Goal: Task Accomplishment & Management: Use online tool/utility

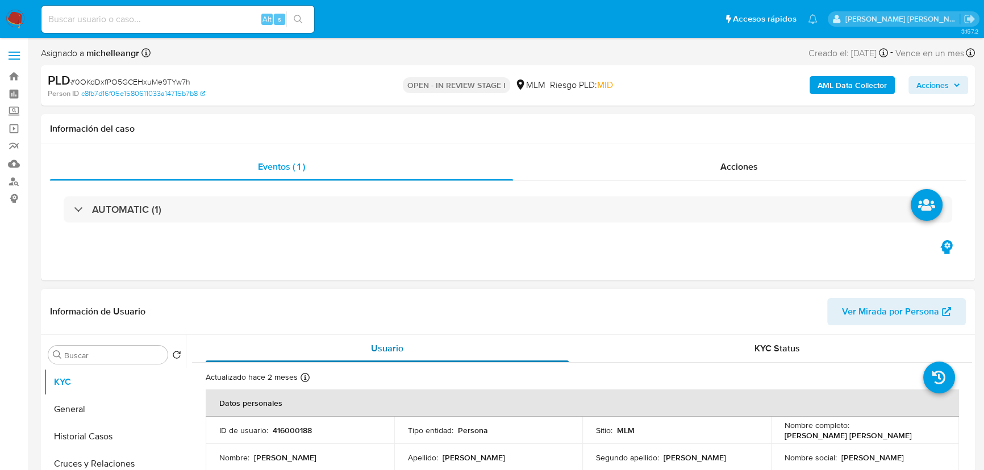
select select "10"
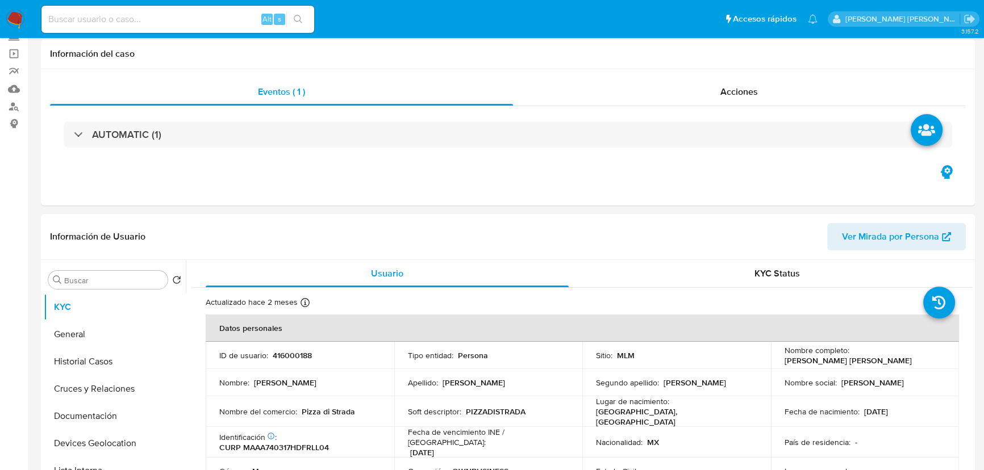
scroll to position [154, 0]
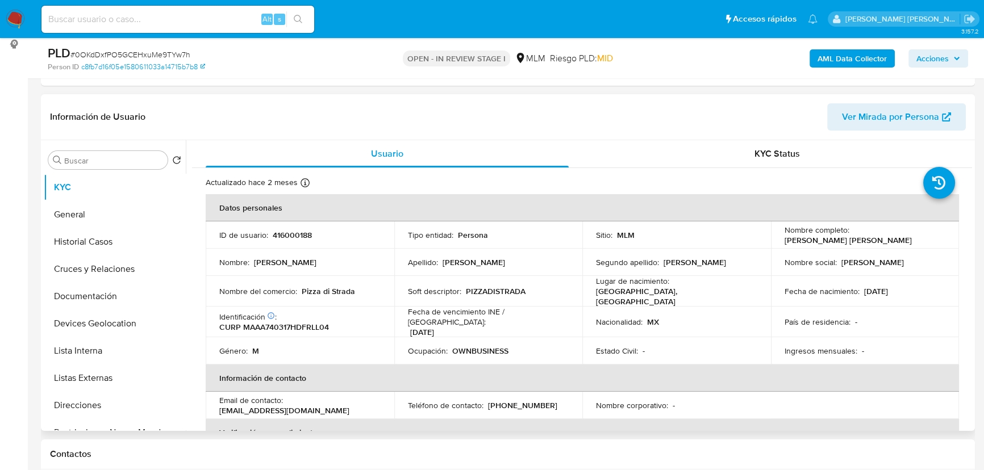
click at [693, 373] on th "Información de contacto" at bounding box center [582, 378] width 753 height 27
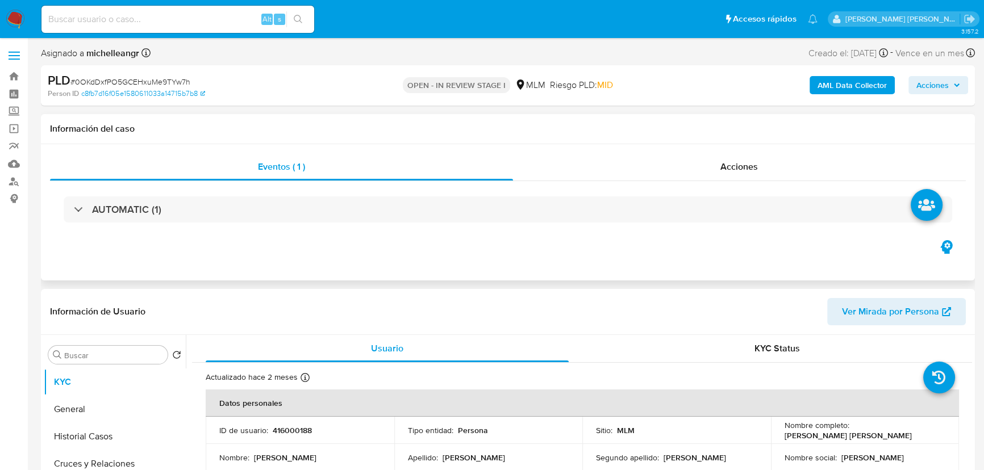
select select "10"
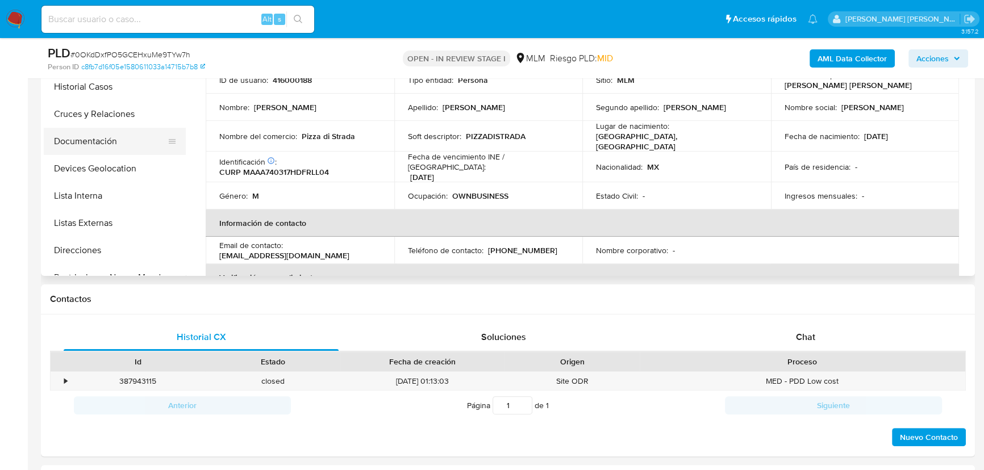
click at [116, 140] on button "Documentación" at bounding box center [110, 141] width 133 height 27
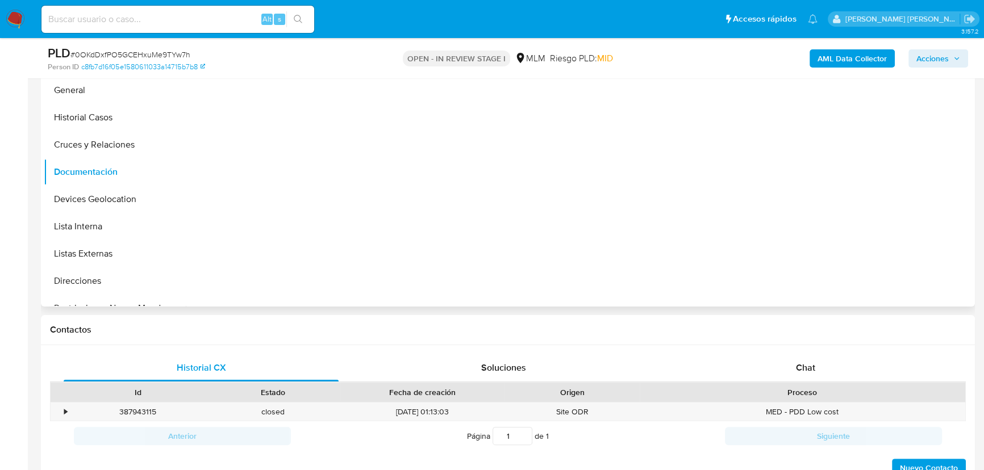
scroll to position [154, 0]
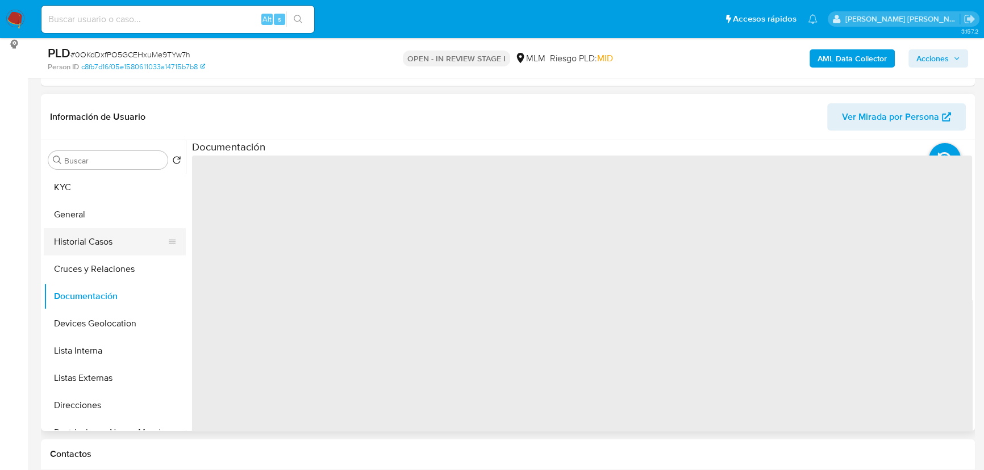
click at [106, 209] on button "General" at bounding box center [115, 214] width 142 height 27
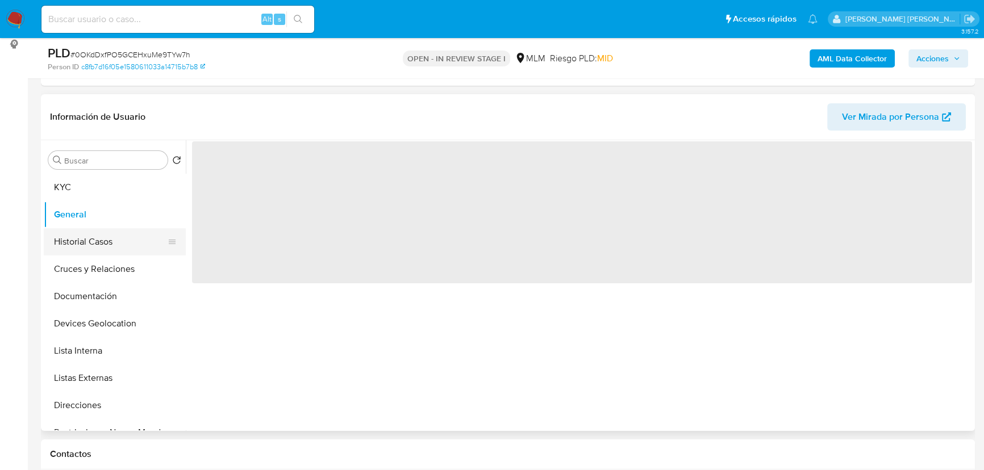
click at [106, 236] on button "Historial Casos" at bounding box center [110, 241] width 133 height 27
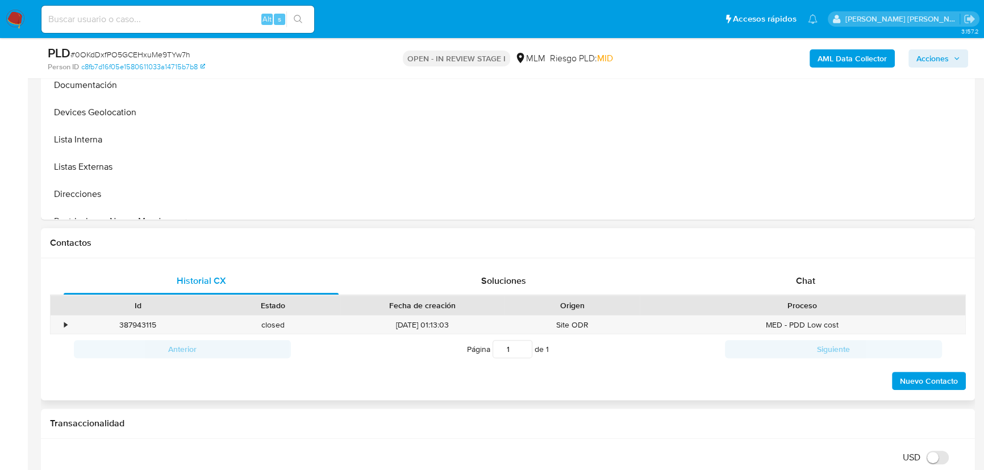
scroll to position [413, 0]
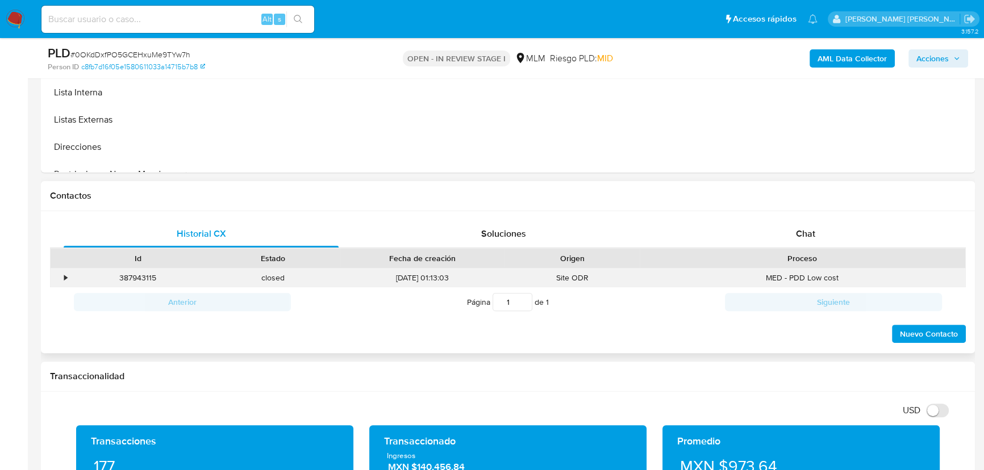
click at [60, 278] on div "•" at bounding box center [61, 278] width 20 height 19
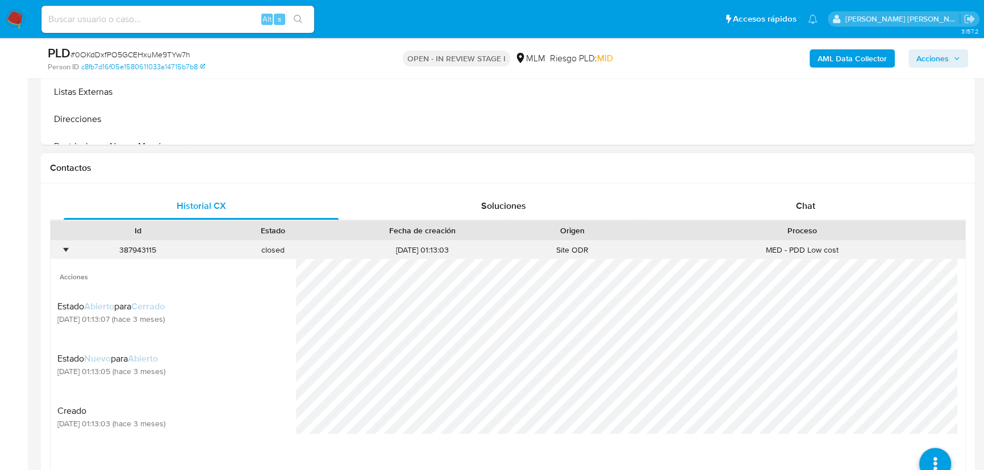
scroll to position [465, 0]
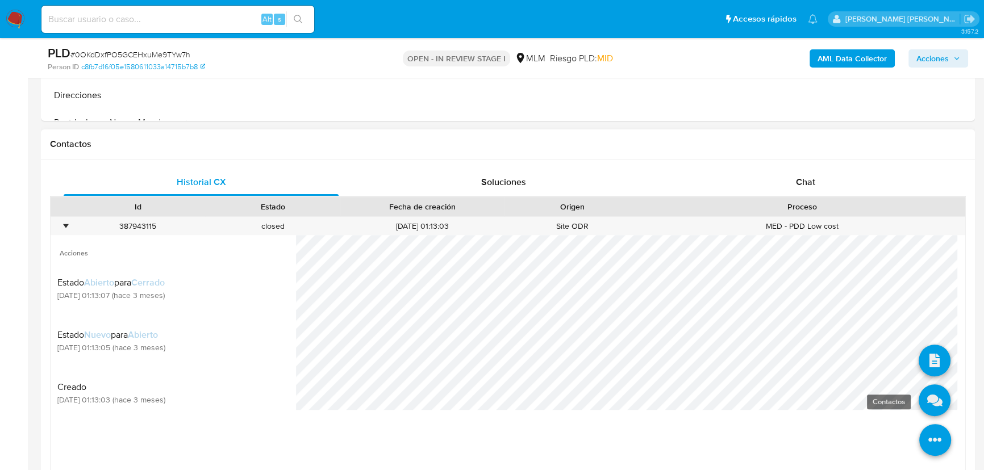
click at [926, 402] on icon at bounding box center [934, 400] width 32 height 32
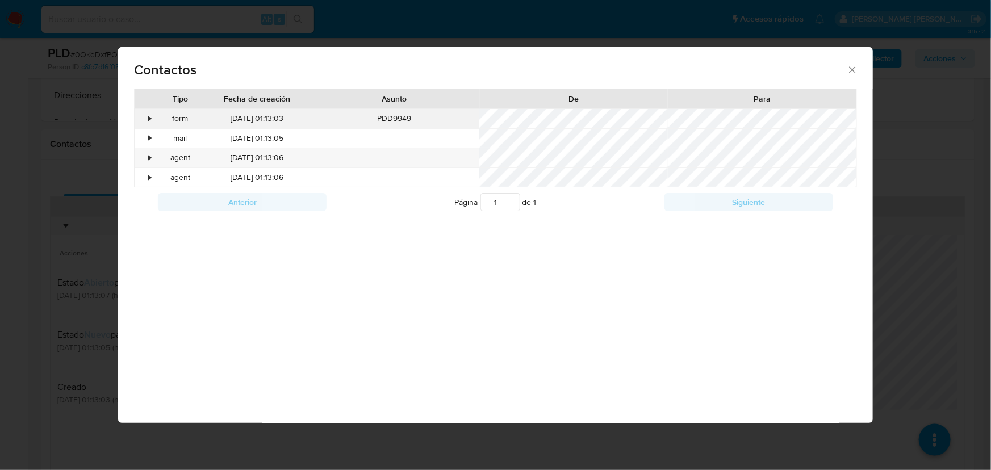
click at [152, 117] on div "•" at bounding box center [145, 118] width 20 height 19
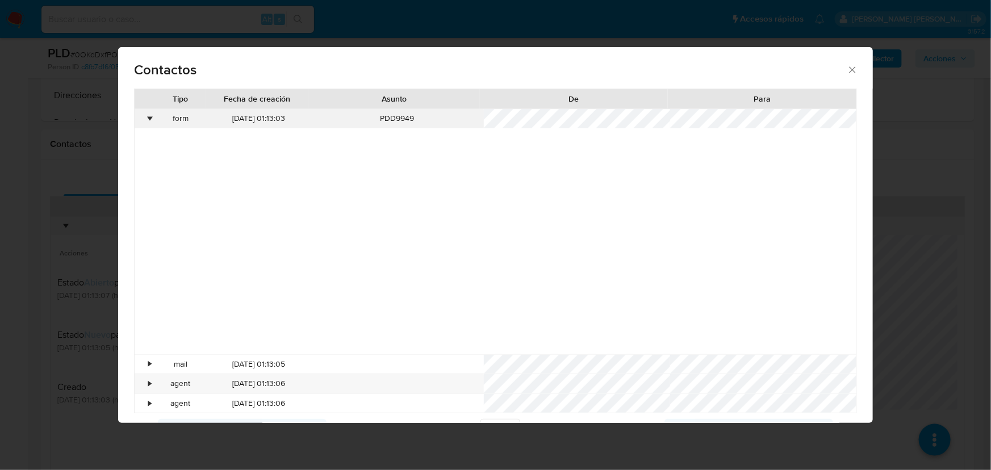
click at [151, 117] on div "•" at bounding box center [149, 118] width 3 height 11
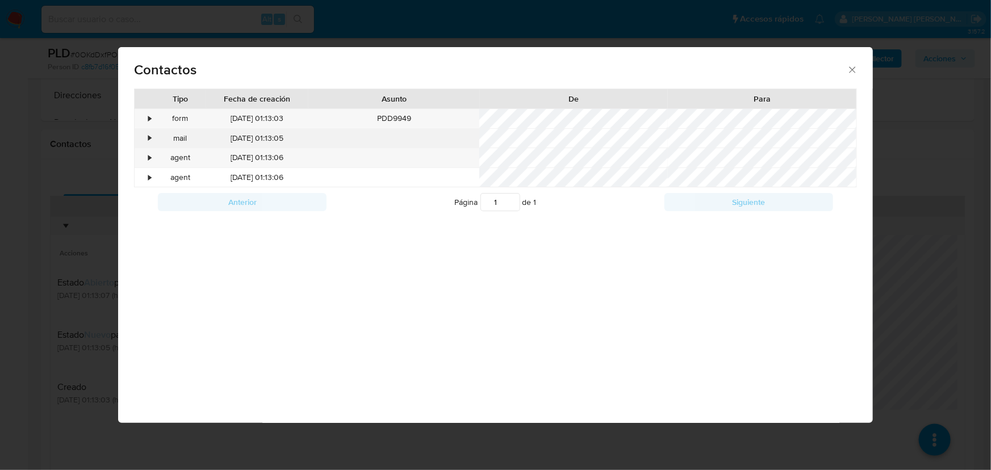
click at [147, 142] on div "•" at bounding box center [145, 138] width 20 height 19
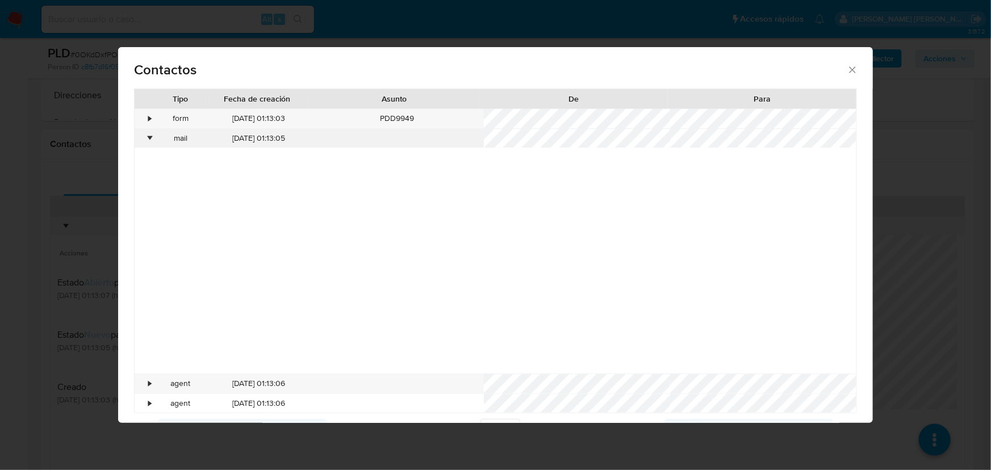
click at [148, 141] on div "•" at bounding box center [145, 138] width 20 height 19
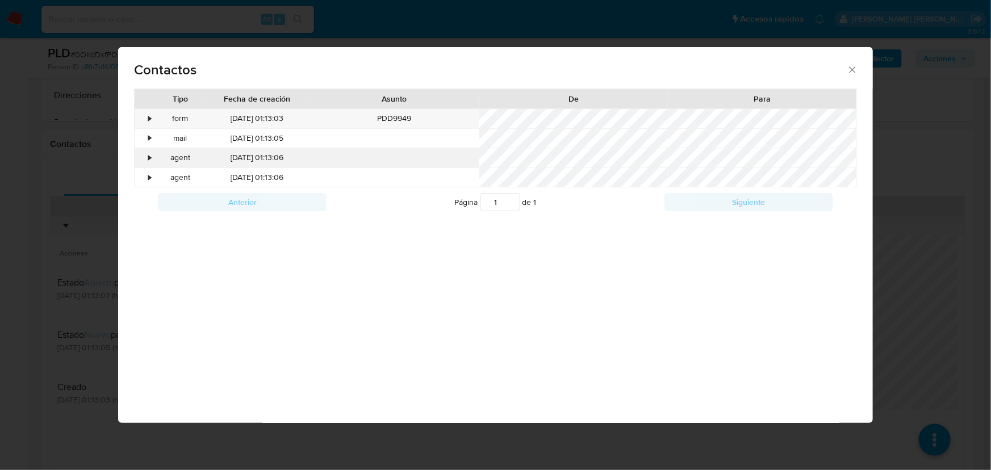
click at [148, 155] on div "•" at bounding box center [149, 157] width 3 height 11
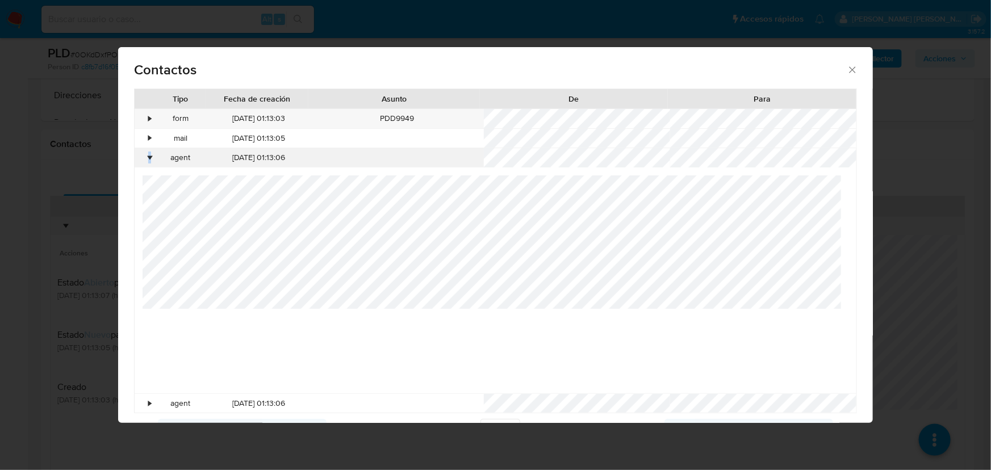
click at [148, 156] on div "•" at bounding box center [149, 157] width 3 height 11
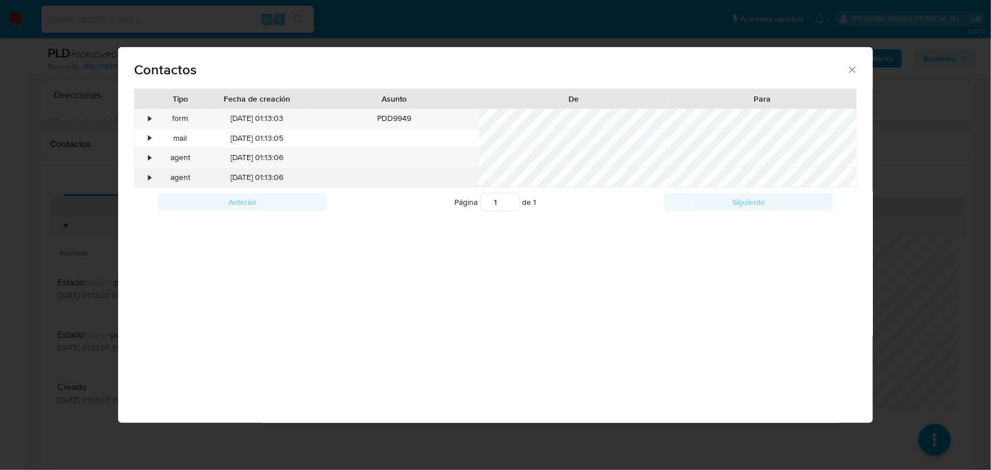
click at [145, 177] on div "•" at bounding box center [145, 177] width 20 height 19
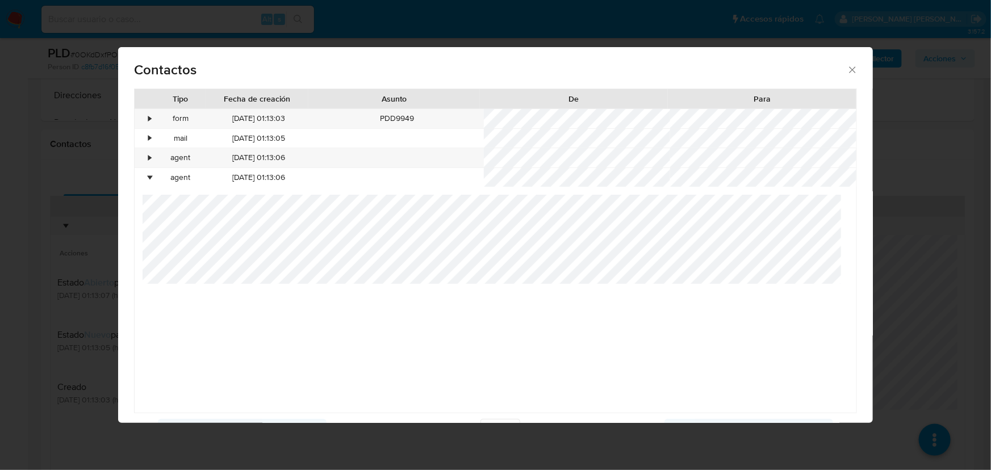
click at [849, 68] on icon "close" at bounding box center [852, 69] width 11 height 11
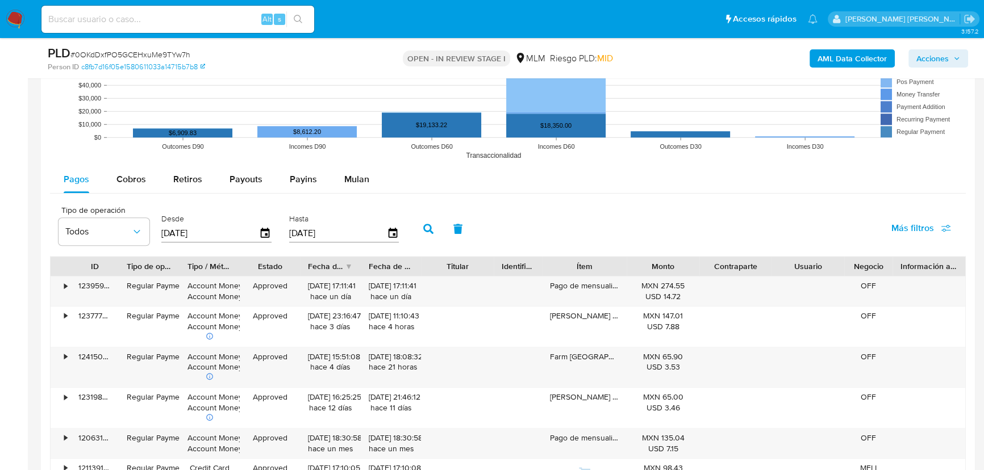
scroll to position [1394, 0]
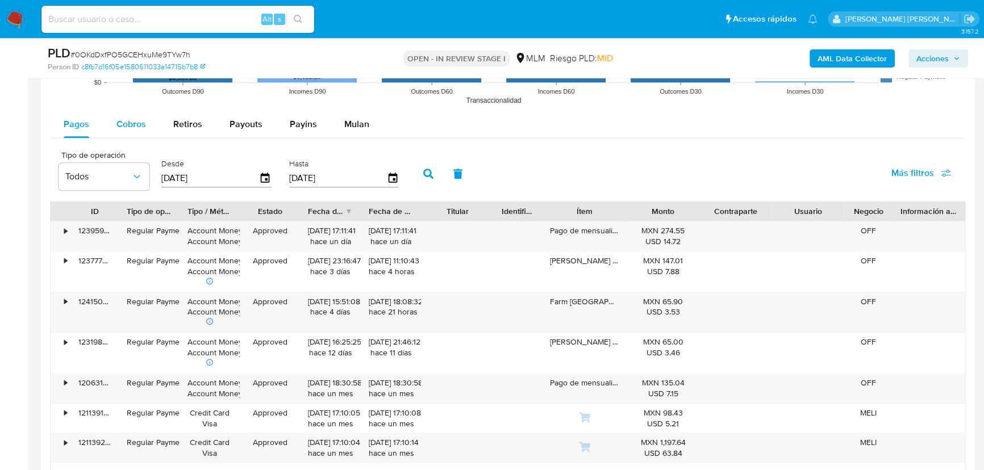
click at [120, 127] on span "Cobros" at bounding box center [131, 124] width 30 height 13
select select "10"
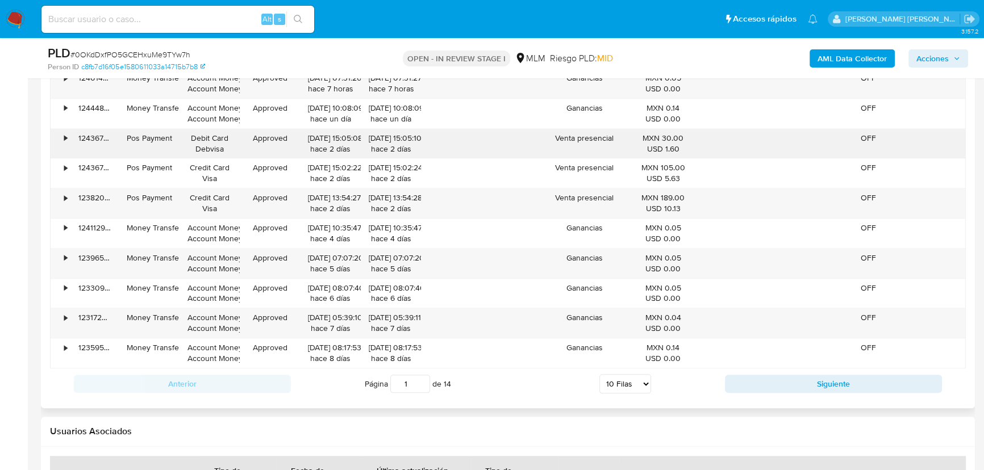
scroll to position [1549, 0]
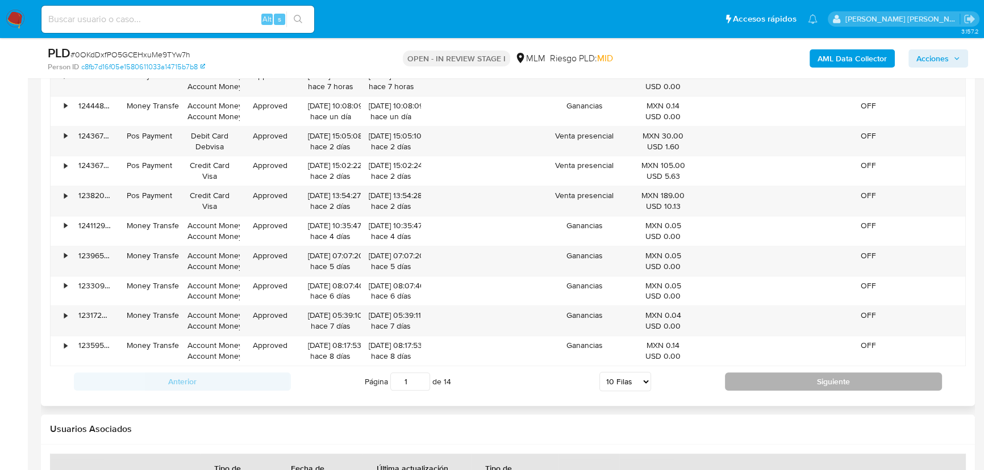
click at [767, 380] on button "Siguiente" at bounding box center [833, 382] width 217 height 18
click at [785, 375] on button "Siguiente" at bounding box center [833, 382] width 217 height 18
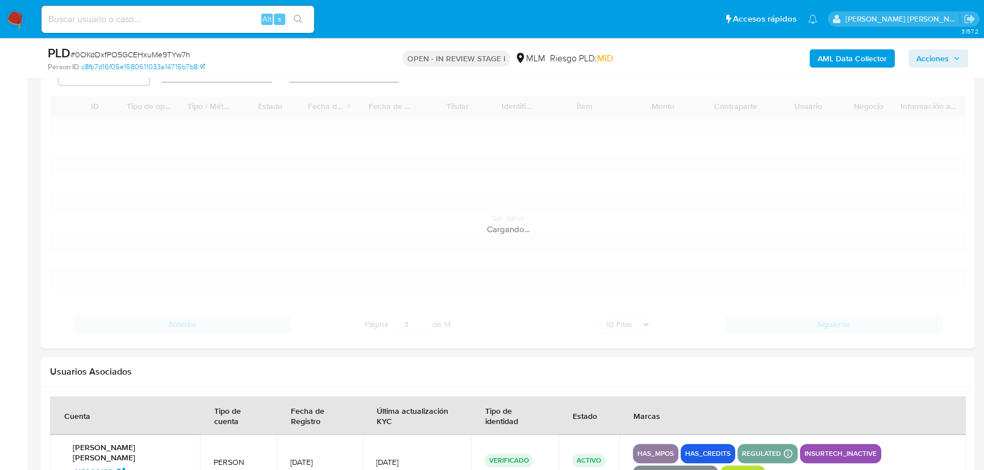
scroll to position [1497, 0]
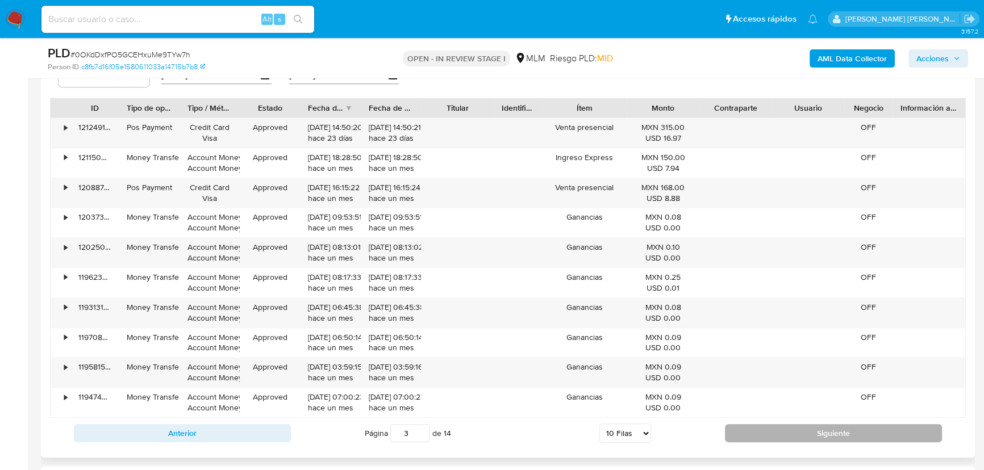
click at [740, 433] on button "Siguiente" at bounding box center [833, 433] width 217 height 18
type input "4"
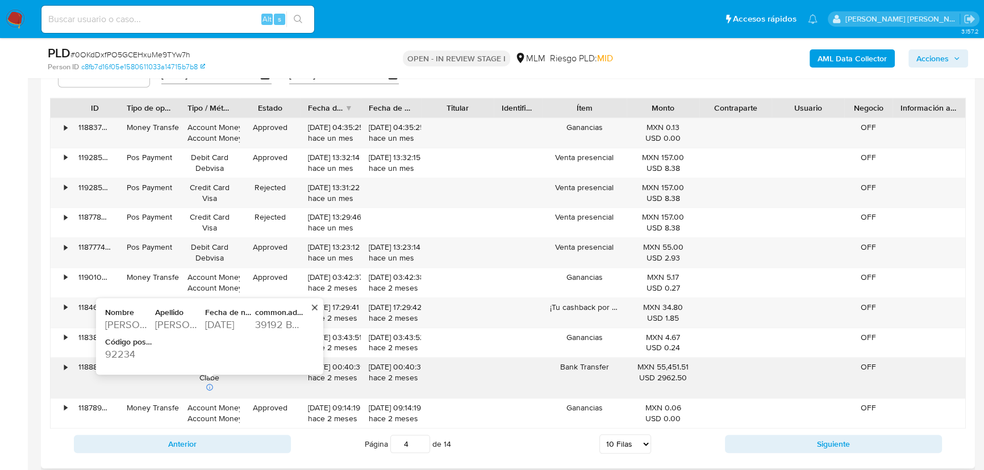
click at [219, 323] on div "1975-04-20" at bounding box center [229, 325] width 48 height 14
click at [219, 324] on div "1975-04-20" at bounding box center [229, 325] width 48 height 14
click at [223, 325] on div "1975-04-20" at bounding box center [229, 325] width 48 height 14
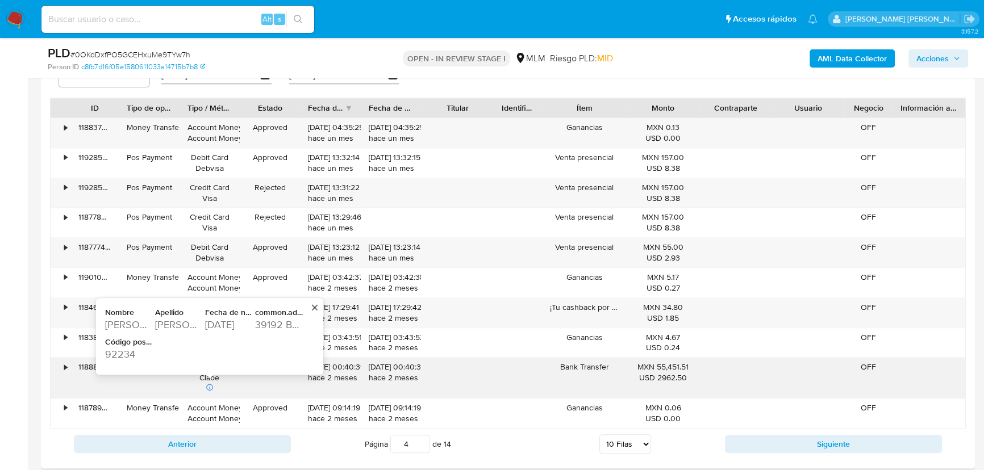
click at [223, 325] on div "1975-04-20" at bounding box center [229, 325] width 48 height 14
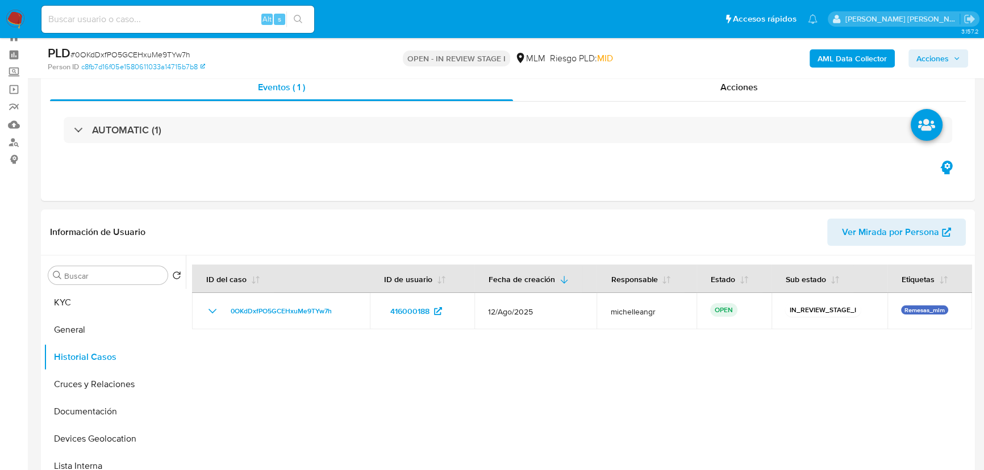
scroll to position [0, 0]
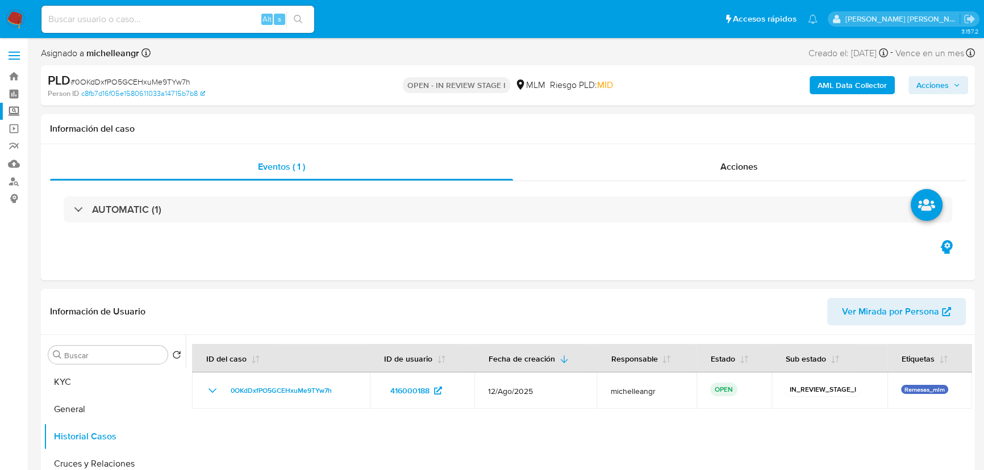
click at [17, 114] on label "Screening" at bounding box center [67, 112] width 135 height 18
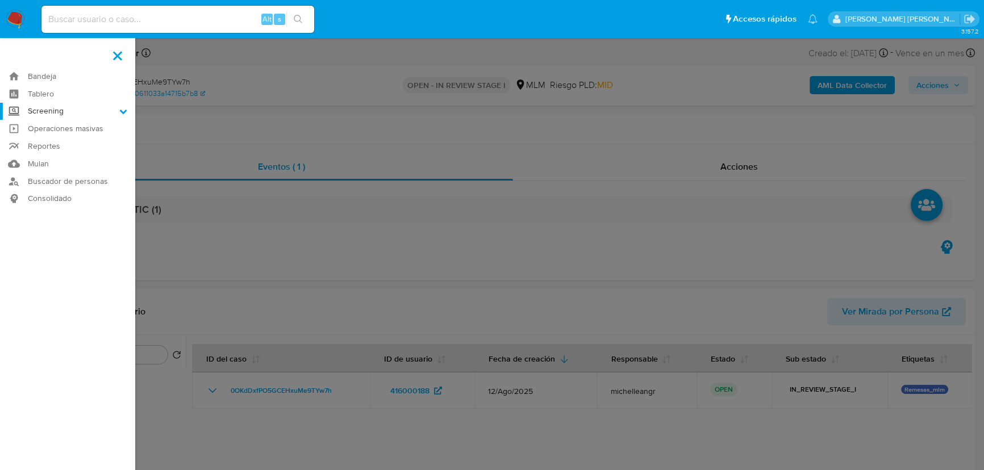
click at [0, 0] on input "Screening" at bounding box center [0, 0] width 0 height 0
click at [45, 157] on link "Herramientas" at bounding box center [67, 156] width 135 height 14
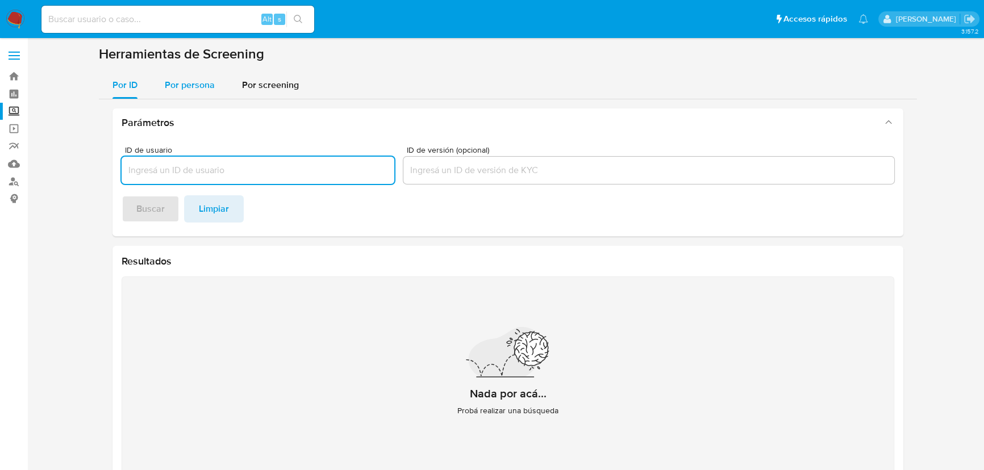
click at [166, 74] on div "Por persona" at bounding box center [190, 85] width 50 height 27
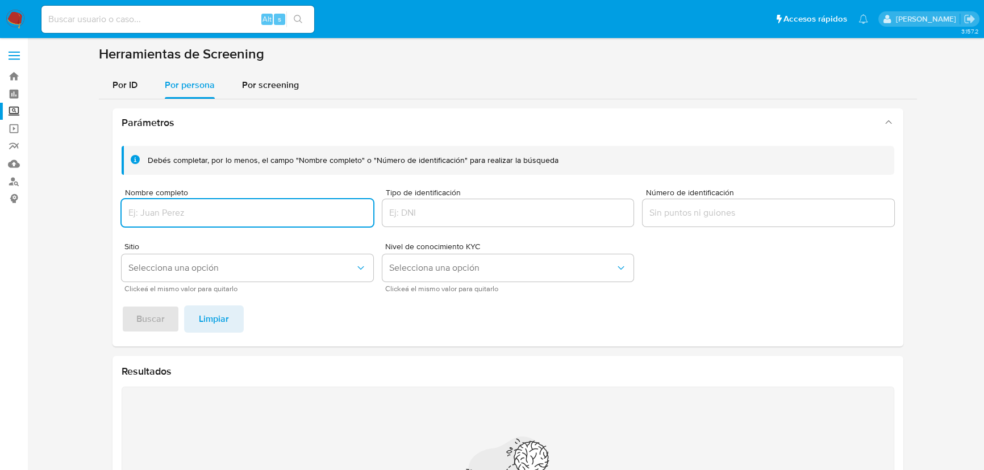
click at [171, 216] on input "Nombre completo" at bounding box center [248, 213] width 252 height 15
type input "[PERSON_NAME]"
click at [146, 319] on span "Buscar" at bounding box center [150, 319] width 28 height 25
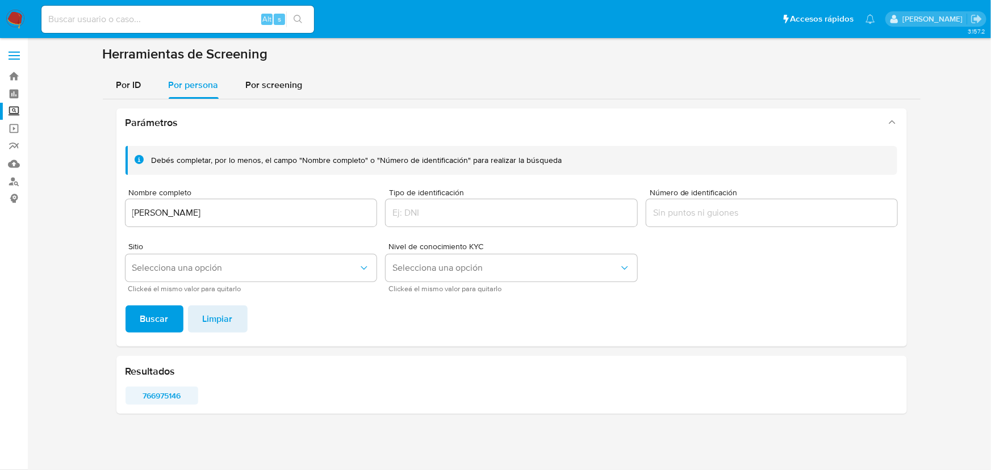
click at [172, 398] on span "766975146" at bounding box center [161, 396] width 57 height 16
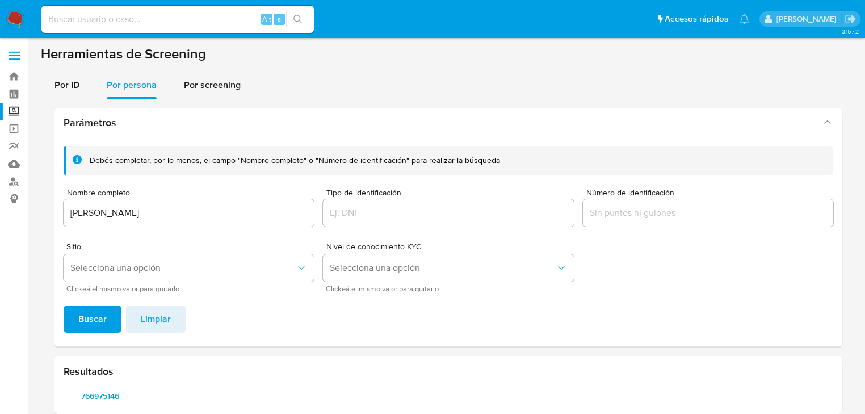
click at [94, 19] on input at bounding box center [177, 19] width 273 height 15
paste input "0OKdDxfPO5GCEHxuMe9TYw7h"
type input "0OKdDxfPO5GCEHxuMe9TYw7h"
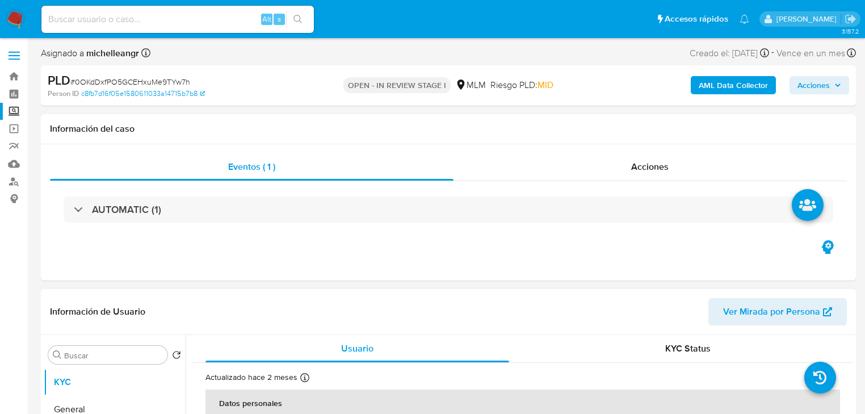
select select "10"
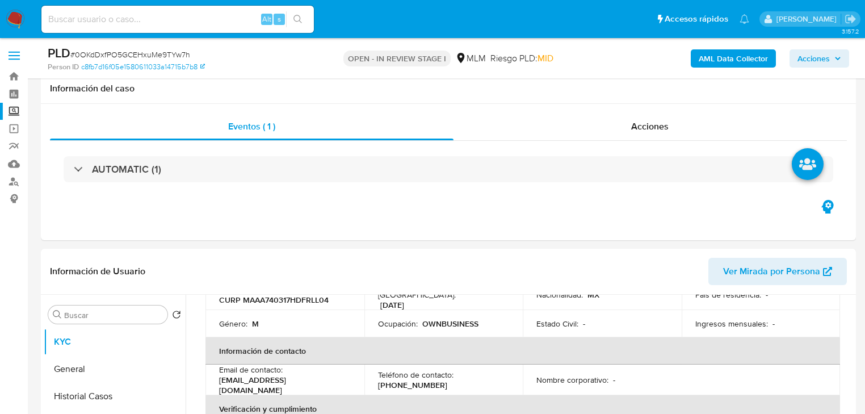
scroll to position [161, 0]
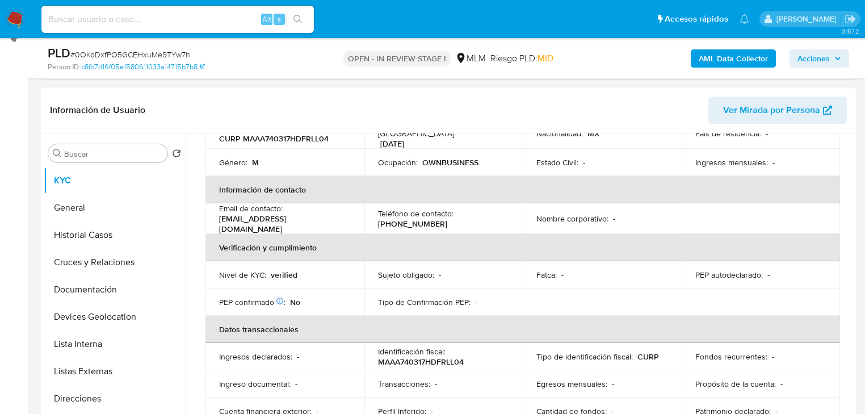
click at [419, 219] on p "[PHONE_NUMBER]" at bounding box center [412, 224] width 69 height 10
copy p "20666950"
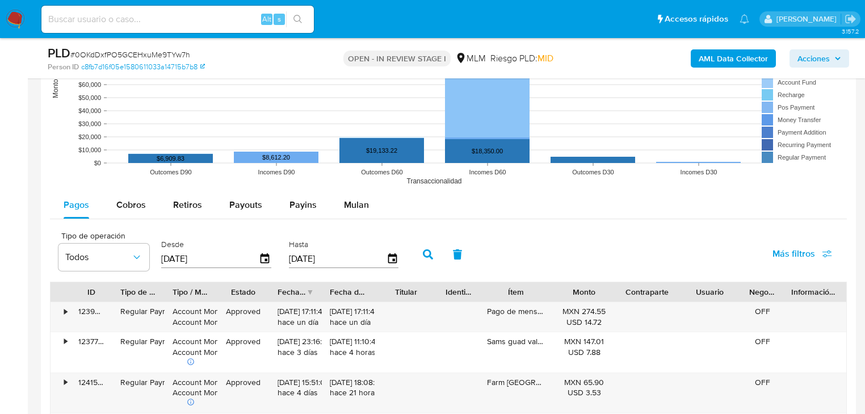
scroll to position [1115, 0]
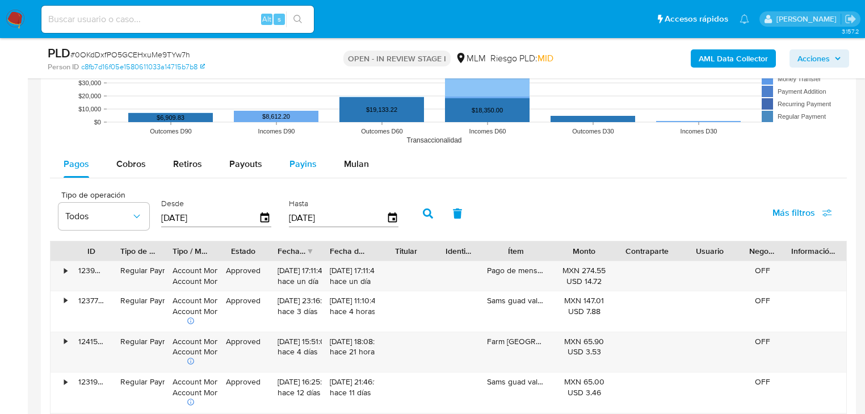
drag, startPoint x: 257, startPoint y: 158, endPoint x: 290, endPoint y: 160, distance: 32.5
click at [261, 156] on button "Payouts" at bounding box center [246, 163] width 60 height 27
select select "10"
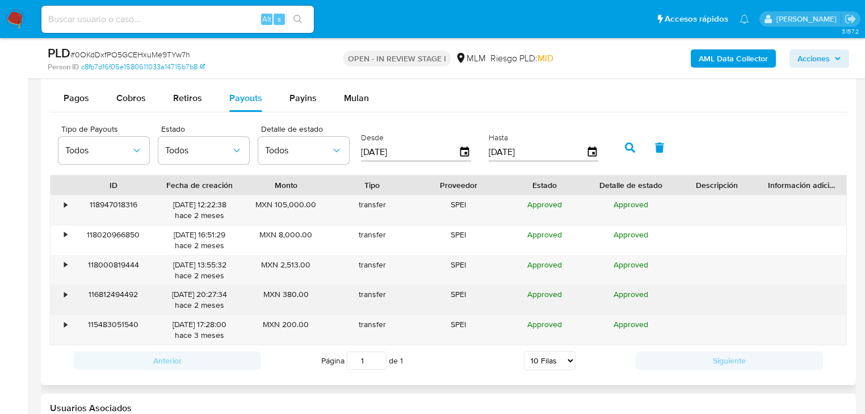
scroll to position [1252, 0]
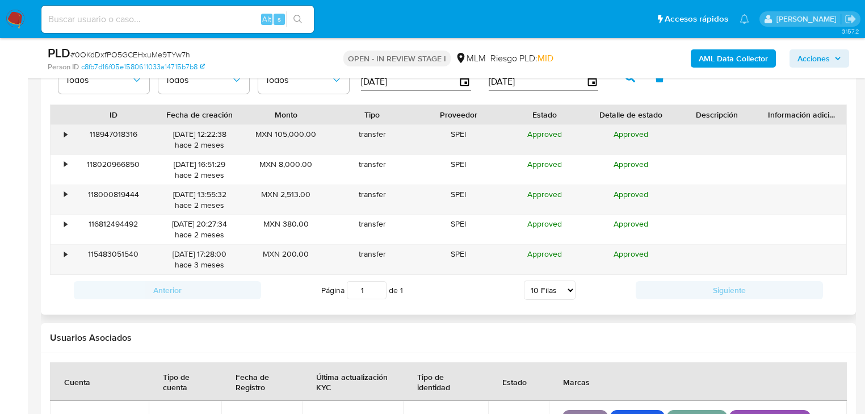
click at [70, 131] on div "118947018316" at bounding box center [113, 140] width 86 height 30
click at [64, 136] on div "•" at bounding box center [65, 134] width 3 height 11
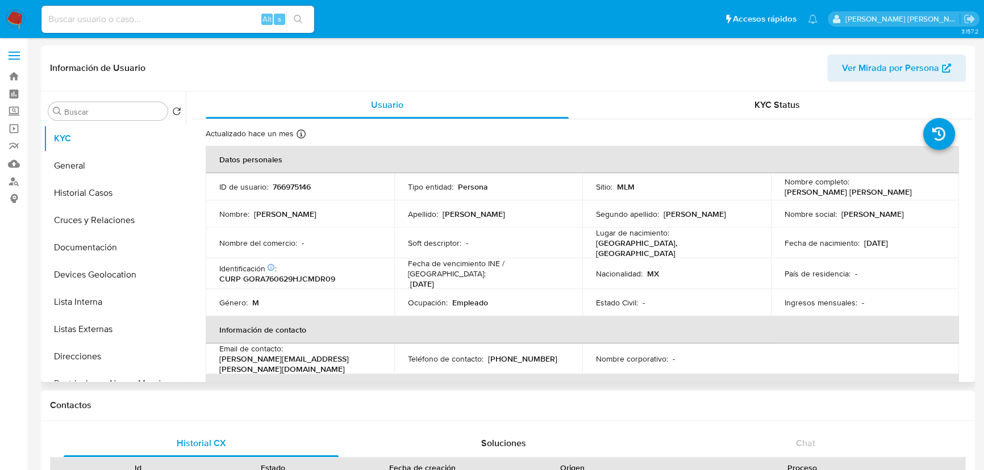
select select "10"
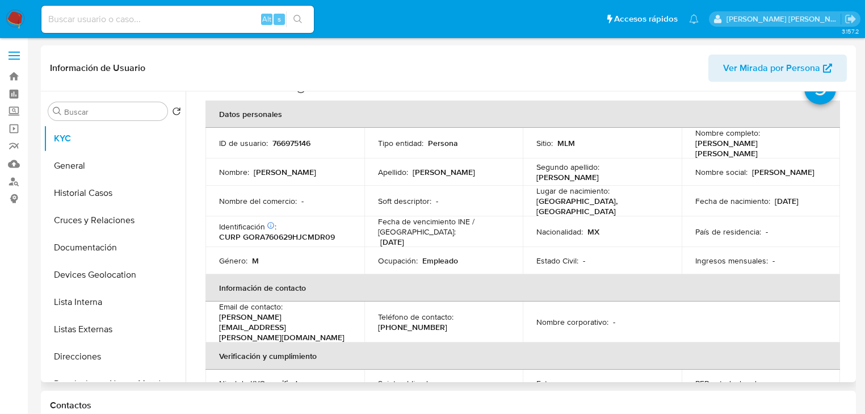
scroll to position [9, 0]
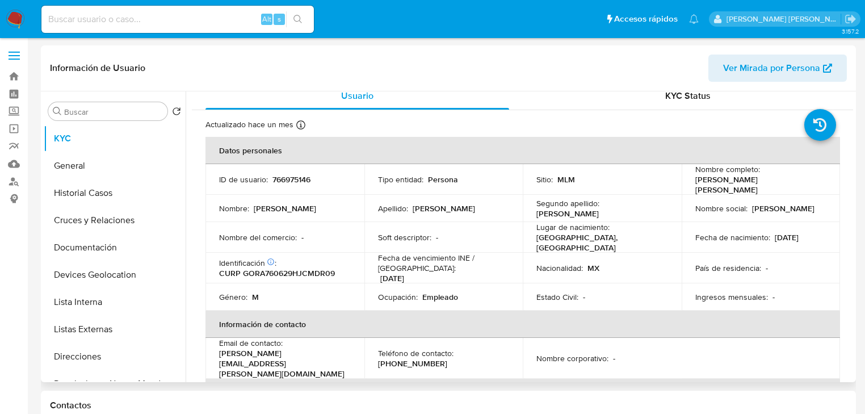
click at [91, 325] on button "Listas Externas" at bounding box center [115, 329] width 142 height 27
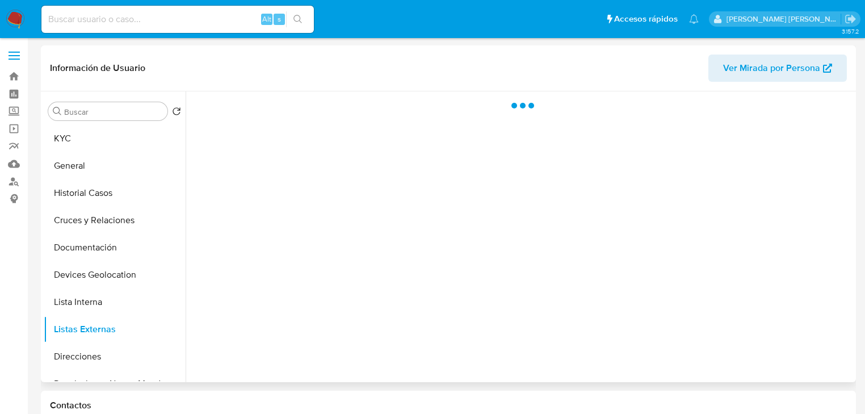
scroll to position [0, 0]
click at [362, 275] on div at bounding box center [520, 236] width 668 height 291
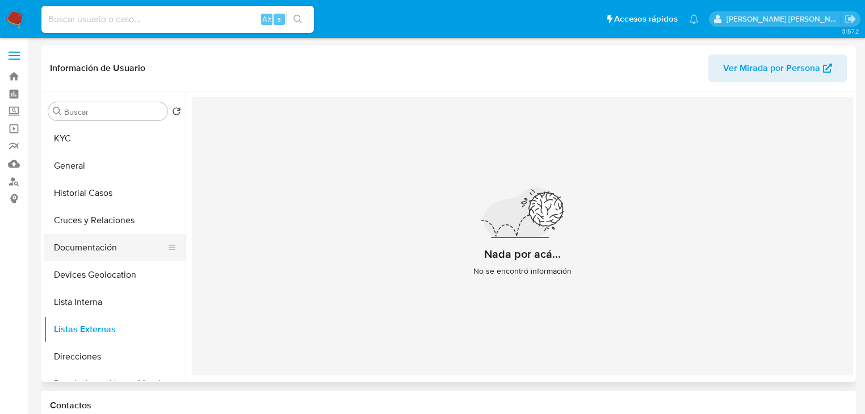
click at [102, 251] on button "Documentación" at bounding box center [110, 247] width 133 height 27
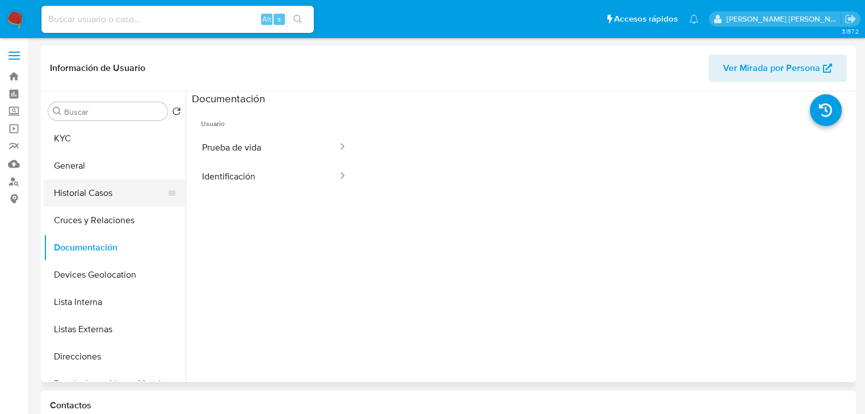
click at [95, 201] on button "Historial Casos" at bounding box center [110, 192] width 133 height 27
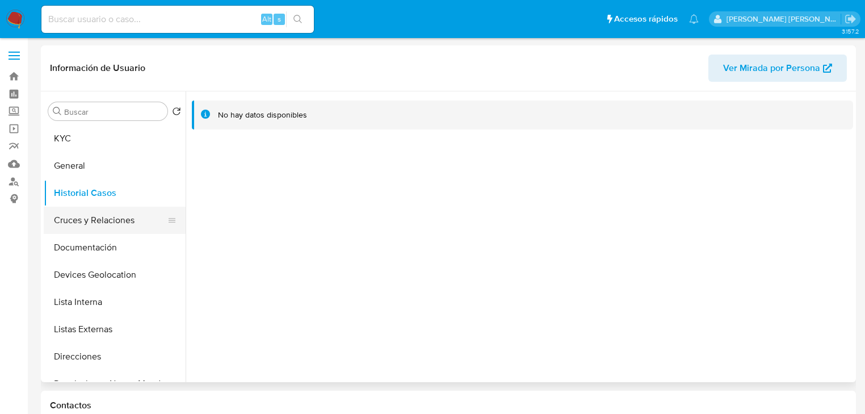
drag, startPoint x: 149, startPoint y: 233, endPoint x: 147, endPoint y: 226, distance: 7.4
click at [149, 228] on button "Cruces y Relaciones" at bounding box center [110, 220] width 133 height 27
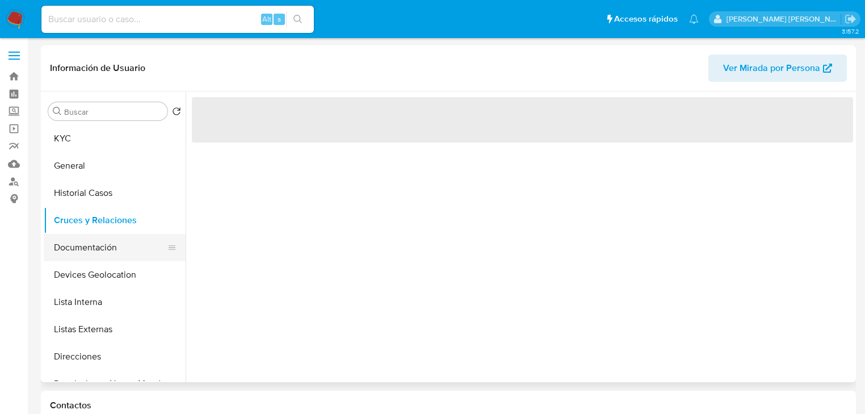
click at [134, 246] on button "Documentación" at bounding box center [110, 247] width 133 height 27
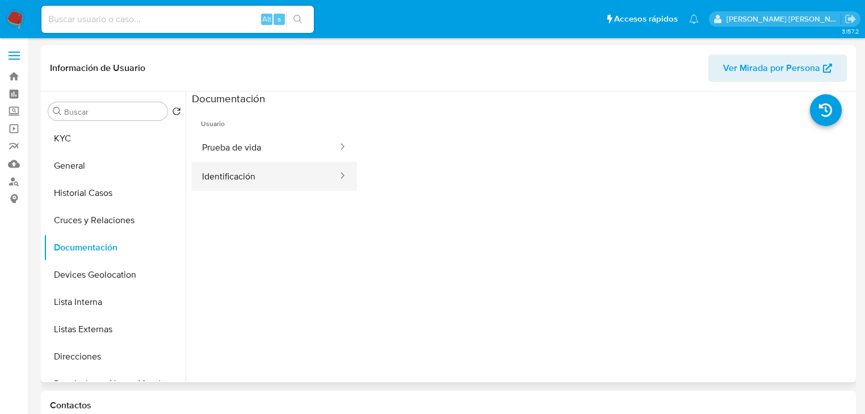
drag, startPoint x: 276, startPoint y: 155, endPoint x: 330, endPoint y: 170, distance: 55.9
click at [278, 155] on button "Prueba de vida" at bounding box center [265, 147] width 147 height 29
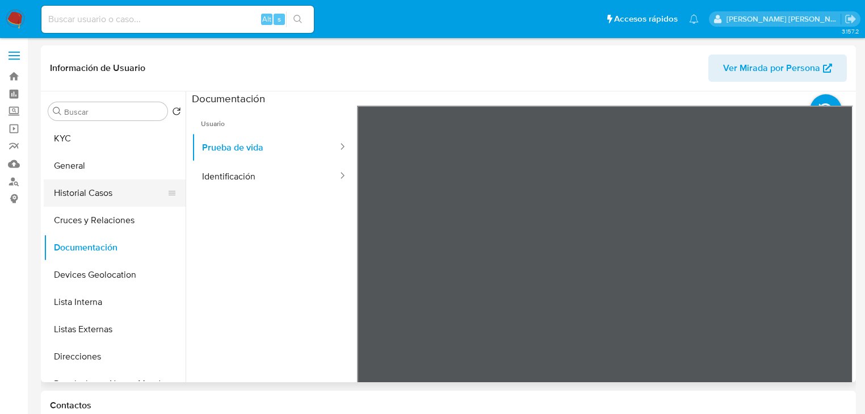
click at [74, 192] on button "Historial Casos" at bounding box center [110, 192] width 133 height 27
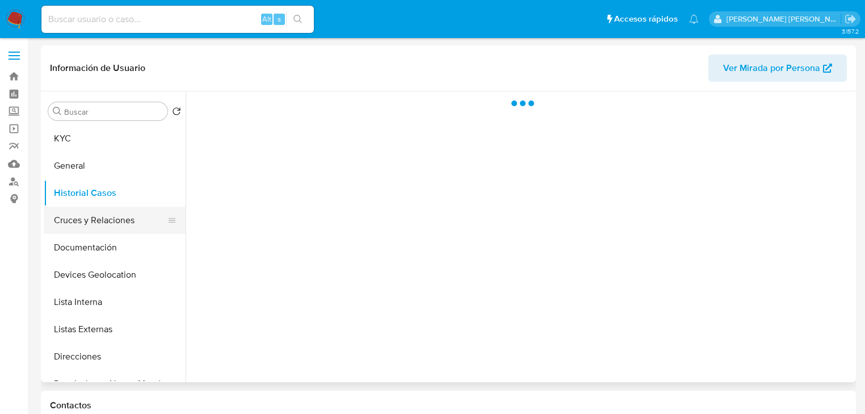
click at [93, 218] on button "Cruces y Relaciones" at bounding box center [110, 220] width 133 height 27
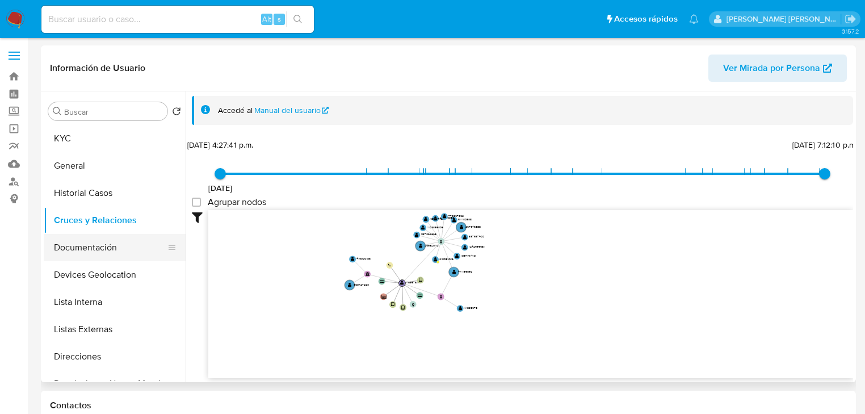
click at [110, 236] on button "Documentación" at bounding box center [110, 247] width 133 height 27
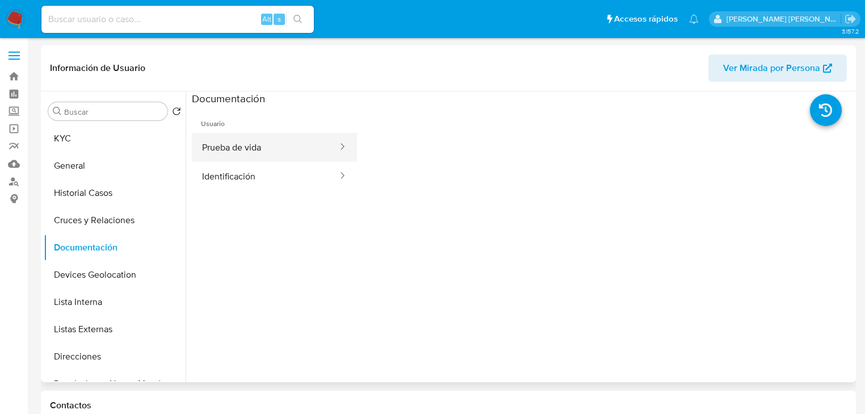
click at [330, 157] on div at bounding box center [339, 147] width 18 height 29
click at [234, 150] on button "Prueba de vida" at bounding box center [265, 147] width 147 height 29
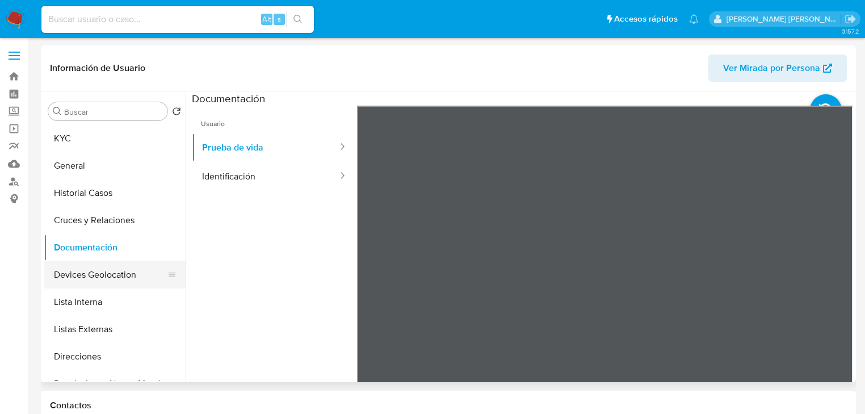
click at [123, 278] on button "Devices Geolocation" at bounding box center [110, 274] width 133 height 27
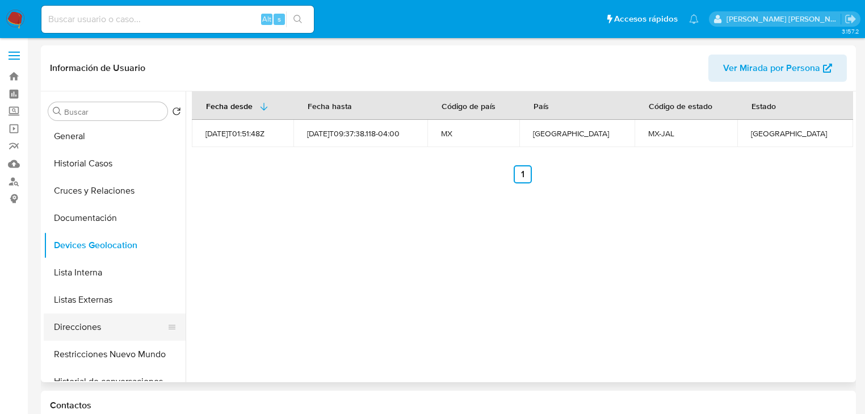
scroll to position [45, 0]
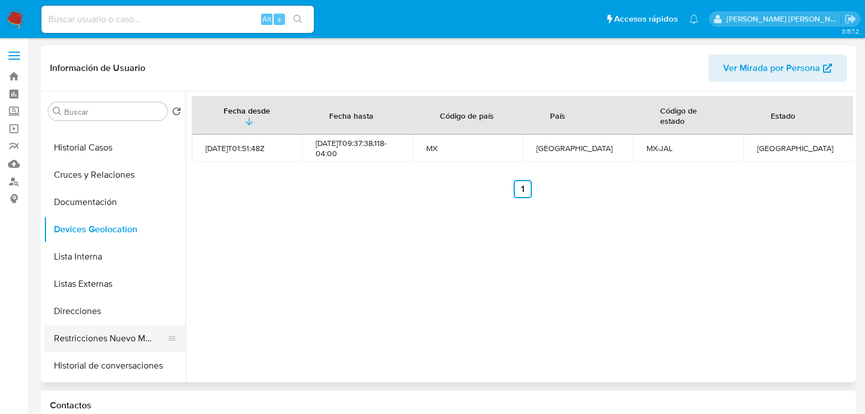
click at [122, 336] on button "Restricciones Nuevo Mundo" at bounding box center [110, 338] width 133 height 27
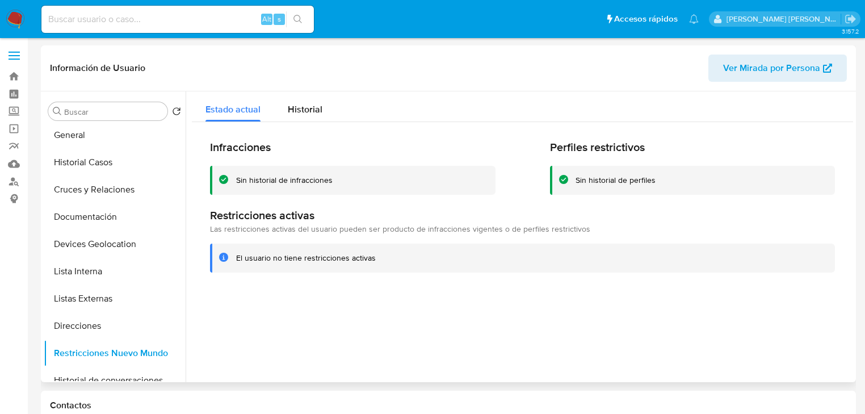
scroll to position [0, 0]
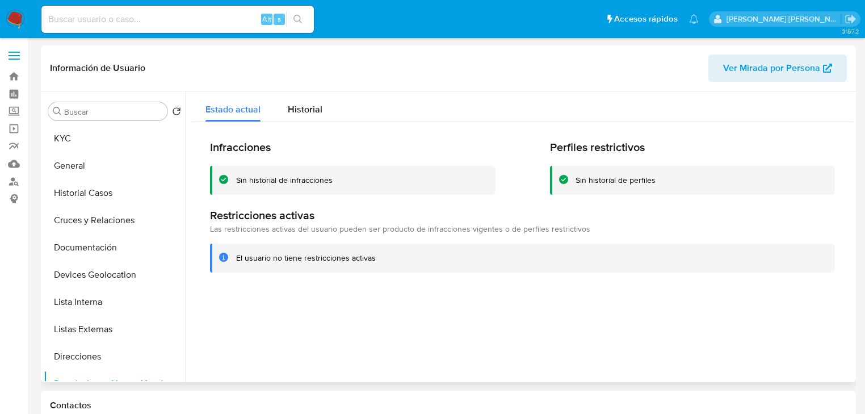
drag, startPoint x: 95, startPoint y: 141, endPoint x: 181, endPoint y: 55, distance: 121.3
click at [96, 139] on button "KYC" at bounding box center [115, 138] width 142 height 27
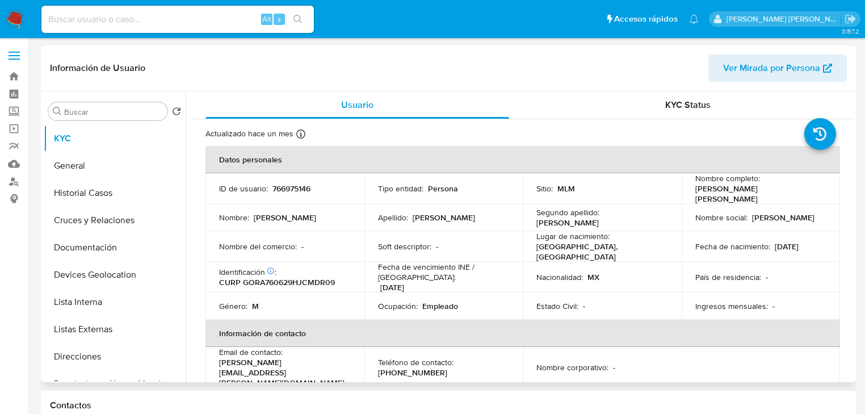
click at [282, 191] on p "766975146" at bounding box center [292, 188] width 38 height 10
copy p "766975146"
click at [288, 268] on div "Identificación CIC: 185478853 : CURP GORA760629HJCMDR09" at bounding box center [285, 277] width 132 height 20
click at [284, 277] on p "CURP GORA760629HJCMDR09" at bounding box center [277, 282] width 116 height 10
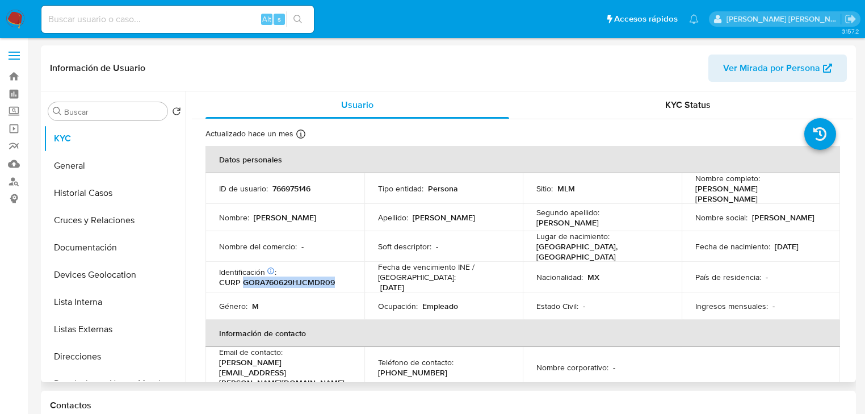
click at [284, 277] on p "CURP GORA760629HJCMDR09" at bounding box center [277, 282] width 116 height 10
copy p "GORA760629HJCMDR09"
drag, startPoint x: 751, startPoint y: 283, endPoint x: 709, endPoint y: 267, distance: 45.1
click at [747, 282] on td "País de residencia : -" at bounding box center [761, 277] width 159 height 31
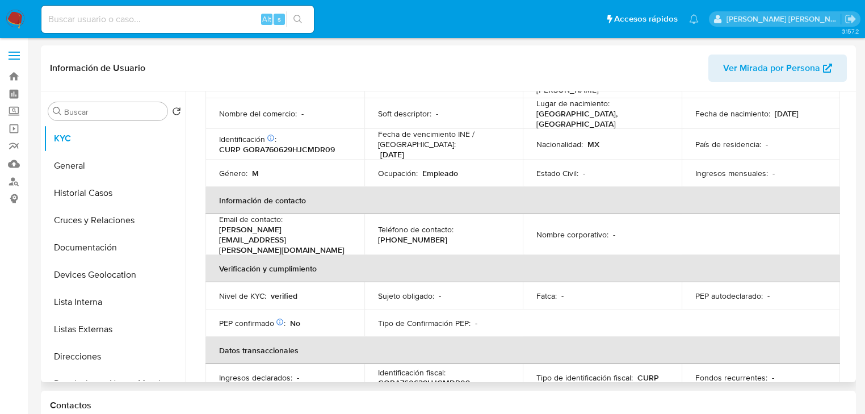
scroll to position [91, 0]
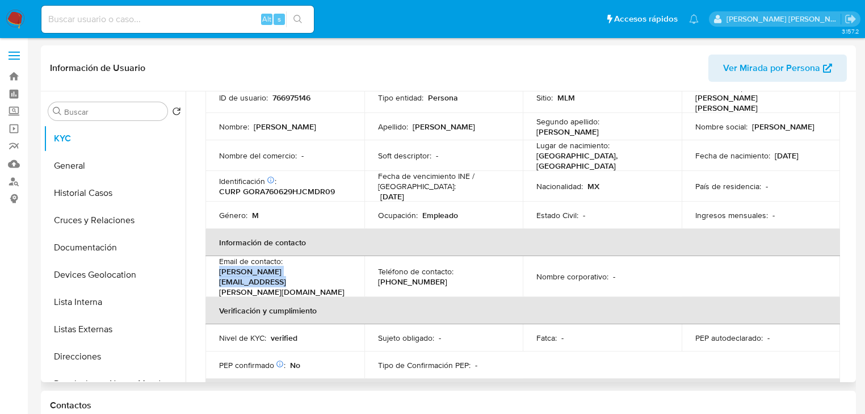
drag, startPoint x: 334, startPoint y: 264, endPoint x: 206, endPoint y: 267, distance: 128.4
click at [206, 267] on td "Email de contacto : aaron.gomez.asesor@gmail.com" at bounding box center [285, 276] width 159 height 41
click at [417, 277] on p "(33) 35764805" at bounding box center [412, 282] width 69 height 10
copy p "35764805"
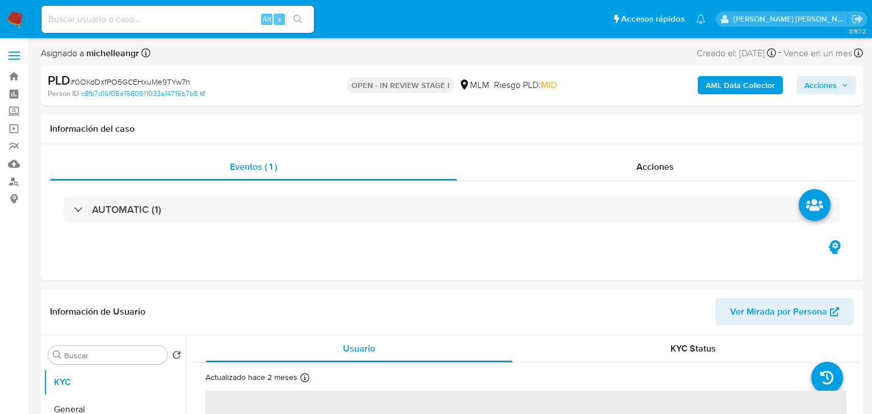
select select "10"
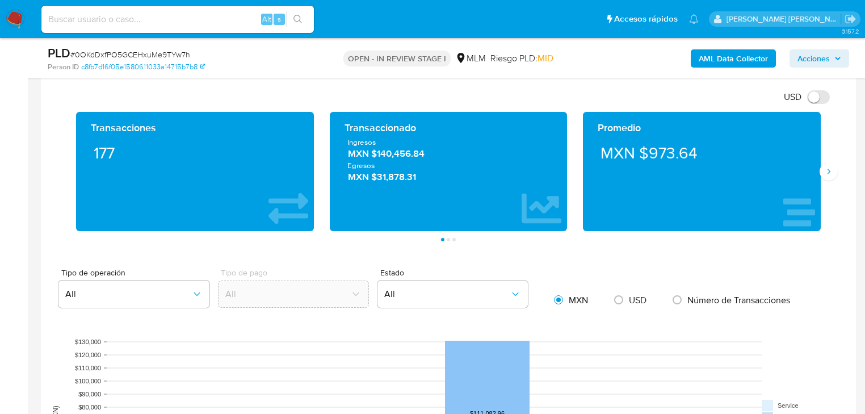
scroll to position [645, 0]
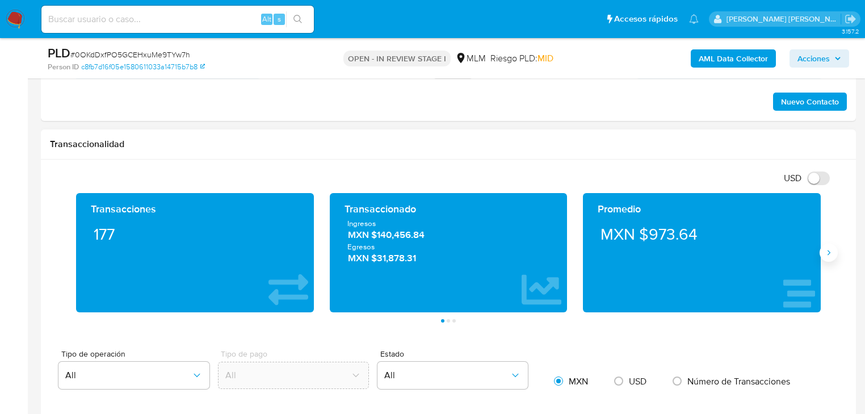
click at [829, 252] on icon "Siguiente" at bounding box center [829, 252] width 9 height 9
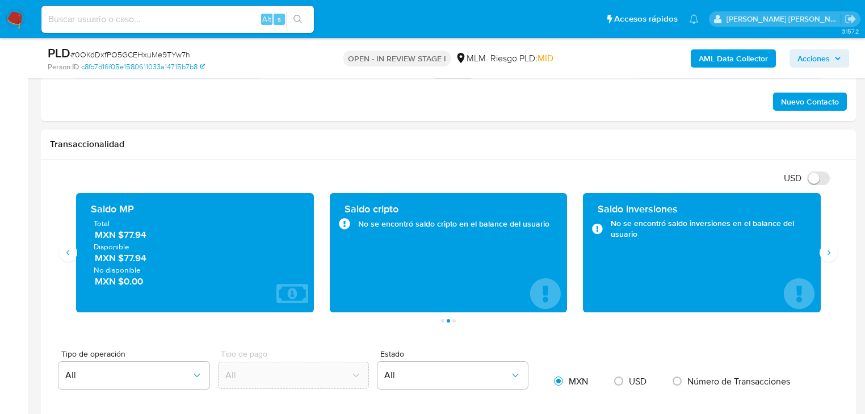
click at [54, 271] on div "Transacciones 177 Transaccionado Ingresos MXN $140,456.84 Egresos MXN $31,878.3…" at bounding box center [448, 257] width 797 height 129
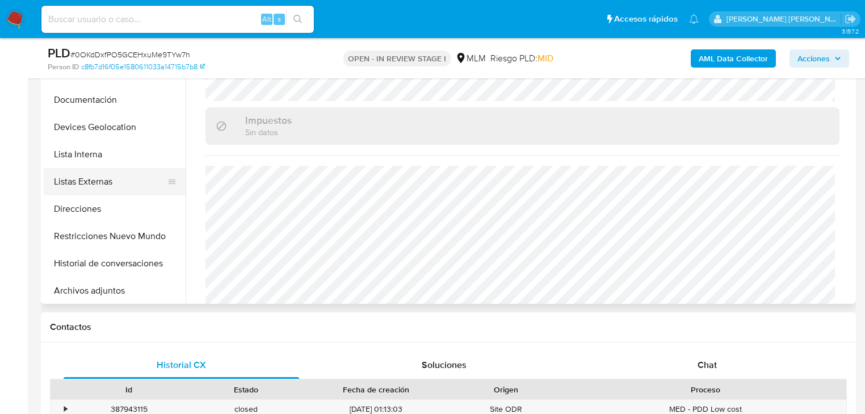
scroll to position [136, 0]
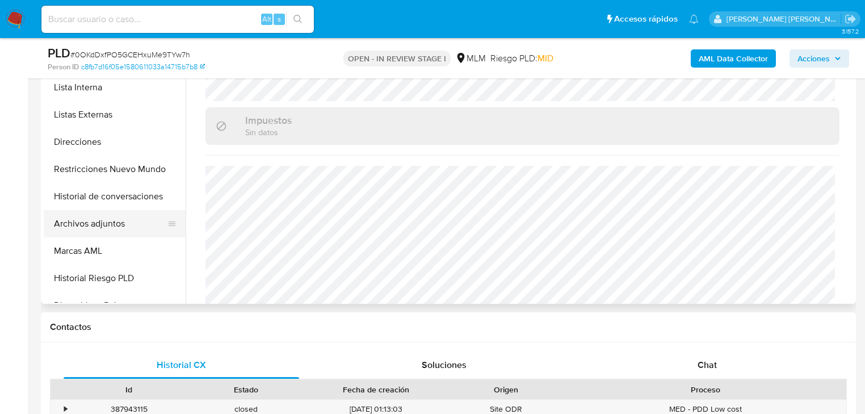
click at [118, 227] on button "Archivos adjuntos" at bounding box center [110, 223] width 133 height 27
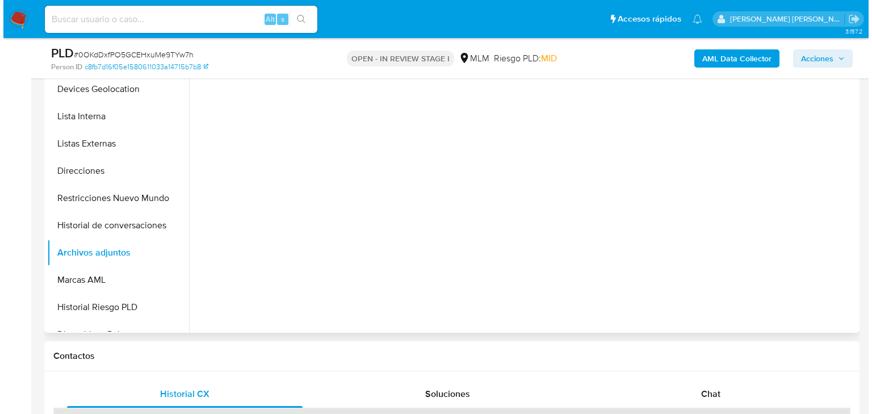
scroll to position [236, 0]
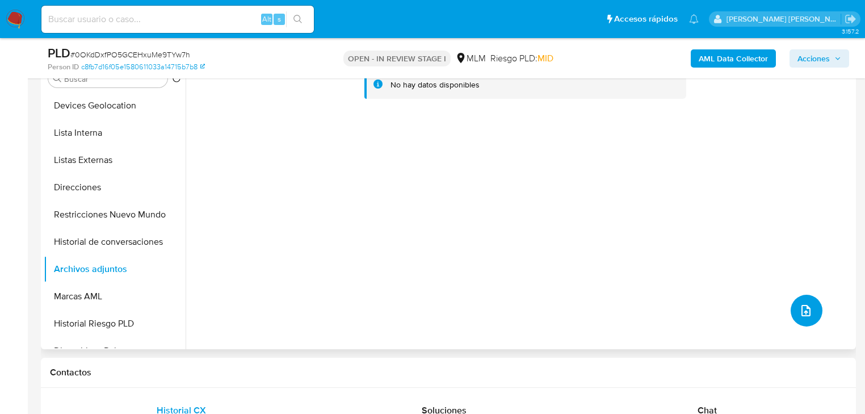
click at [804, 311] on icon "upload-file" at bounding box center [807, 311] width 14 height 14
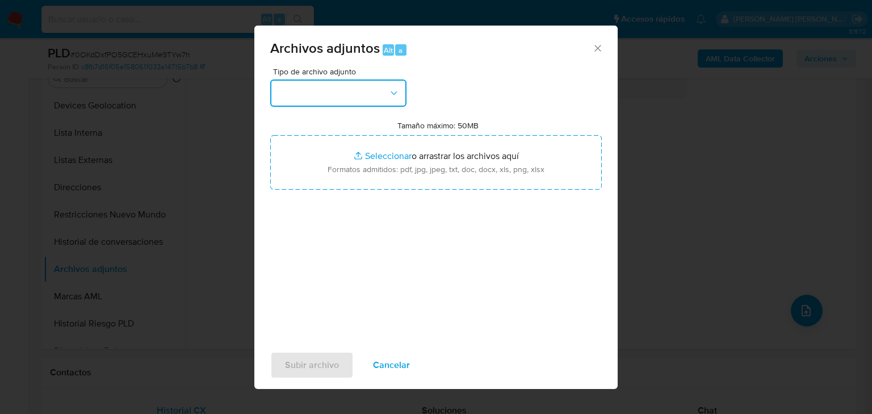
click at [325, 98] on button "button" at bounding box center [338, 93] width 136 height 27
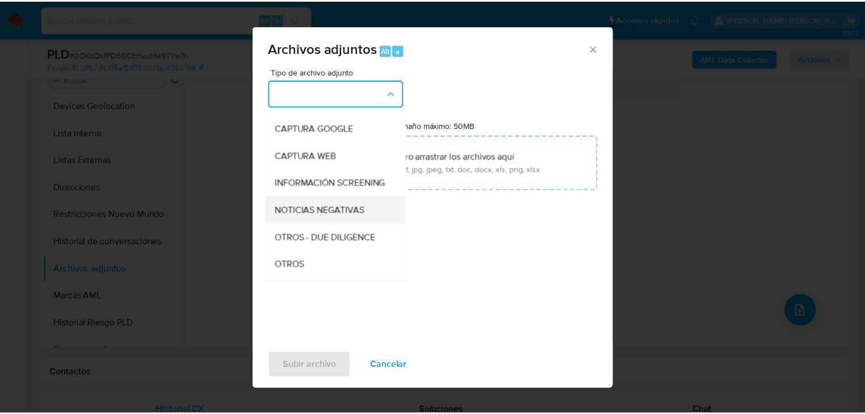
scroll to position [77, 0]
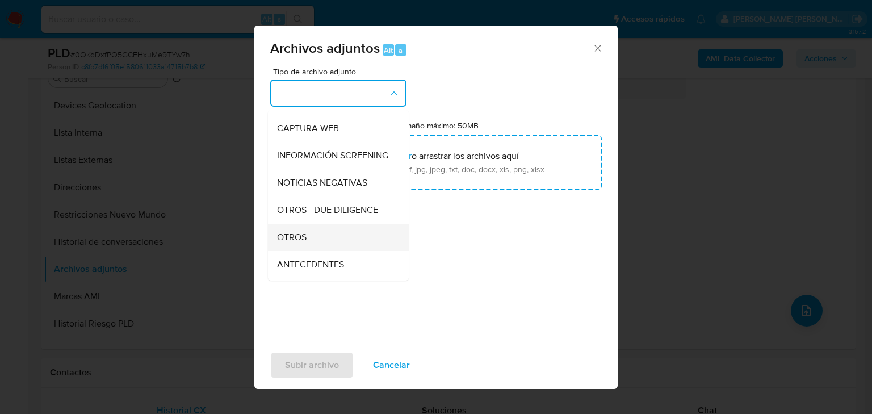
click at [298, 243] on span "OTROS" at bounding box center [292, 237] width 30 height 11
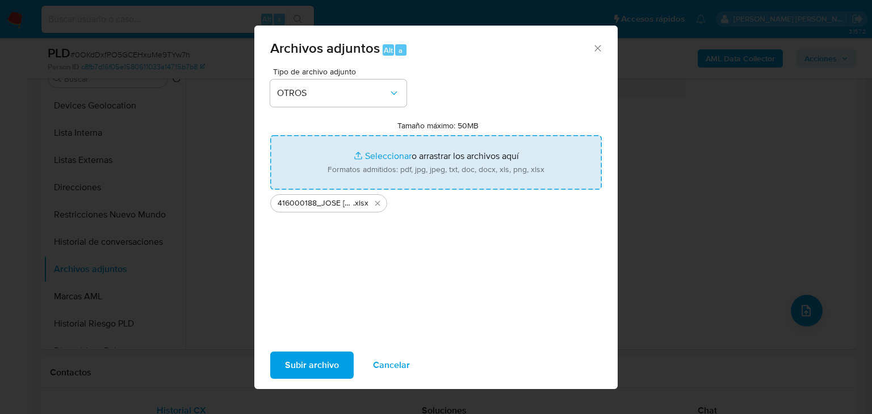
type input "C:\fakepath\416000188_JOSE ALEJANDRO MARQUEZ ALLENDE_AGO25.pdf"
click at [320, 366] on span "Subir archivo" at bounding box center [312, 365] width 54 height 25
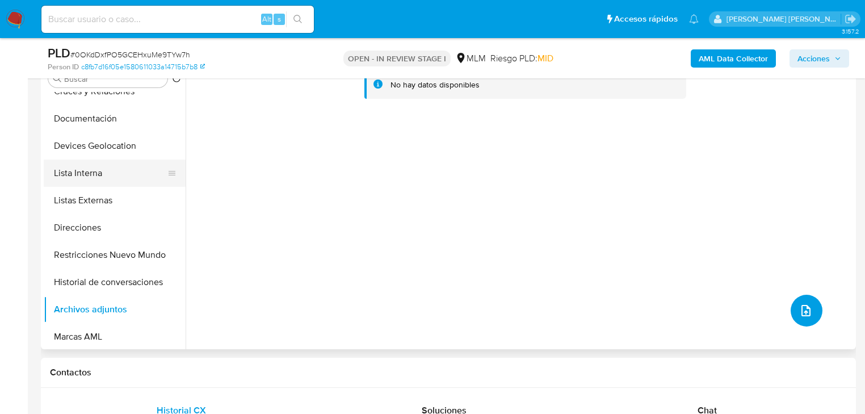
scroll to position [45, 0]
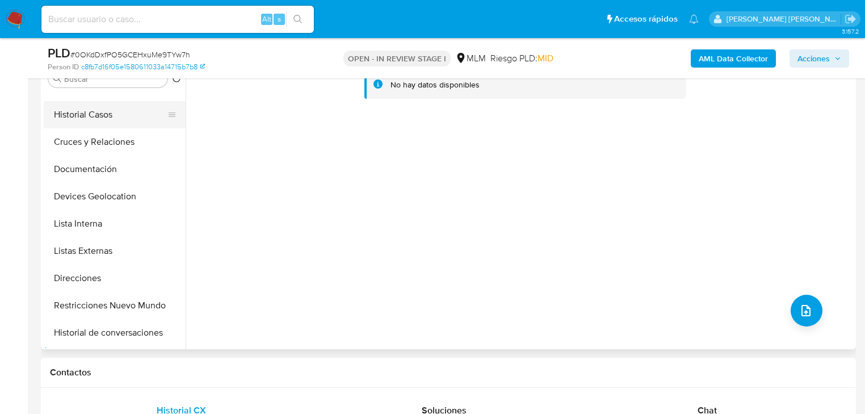
click at [116, 115] on button "Historial Casos" at bounding box center [110, 114] width 133 height 27
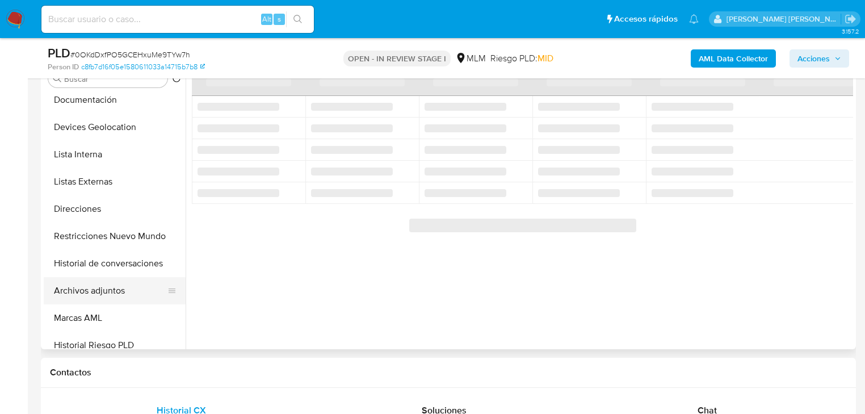
scroll to position [136, 0]
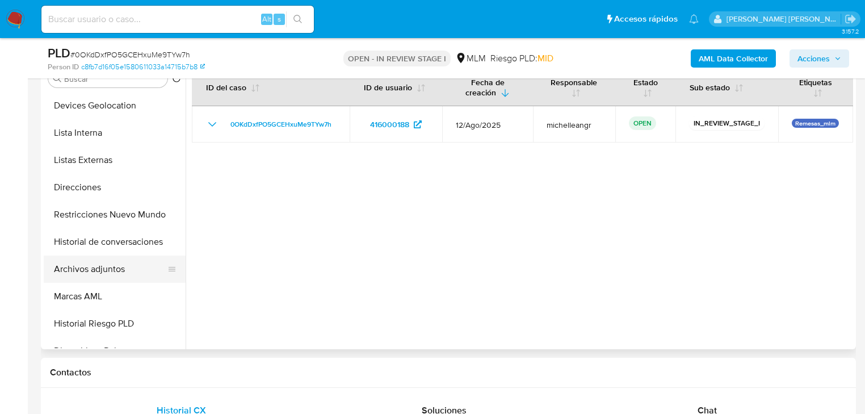
click at [133, 269] on button "Archivos adjuntos" at bounding box center [110, 269] width 133 height 27
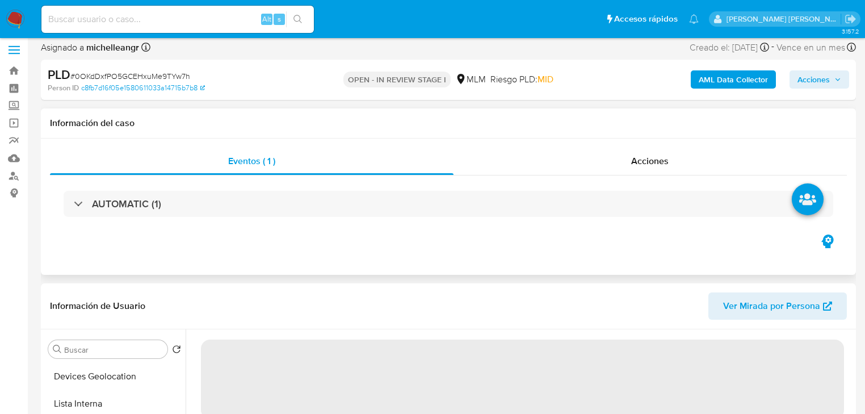
scroll to position [0, 0]
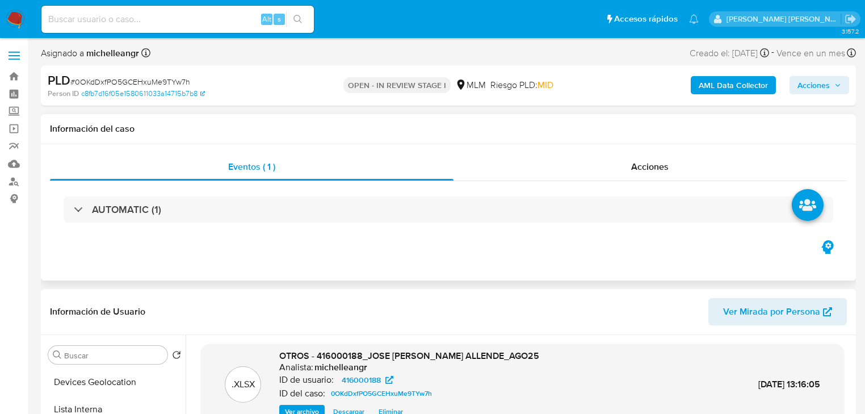
drag, startPoint x: 674, startPoint y: 178, endPoint x: 706, endPoint y: 141, distance: 49.1
click at [674, 176] on div "Acciones" at bounding box center [651, 166] width 394 height 27
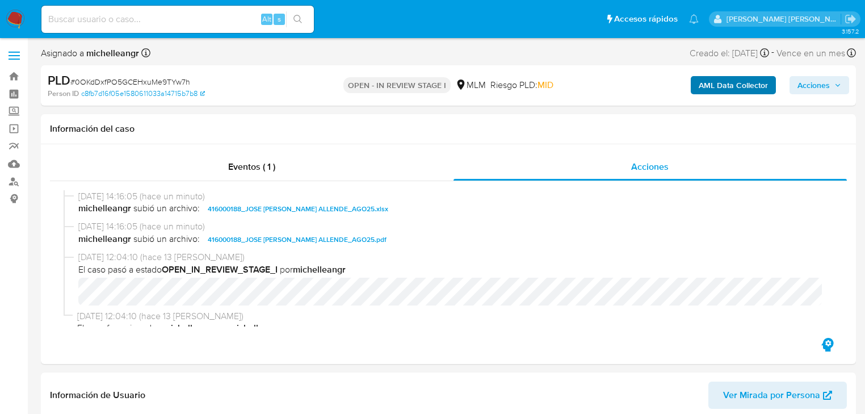
click at [793, 86] on button "Acciones" at bounding box center [820, 85] width 60 height 18
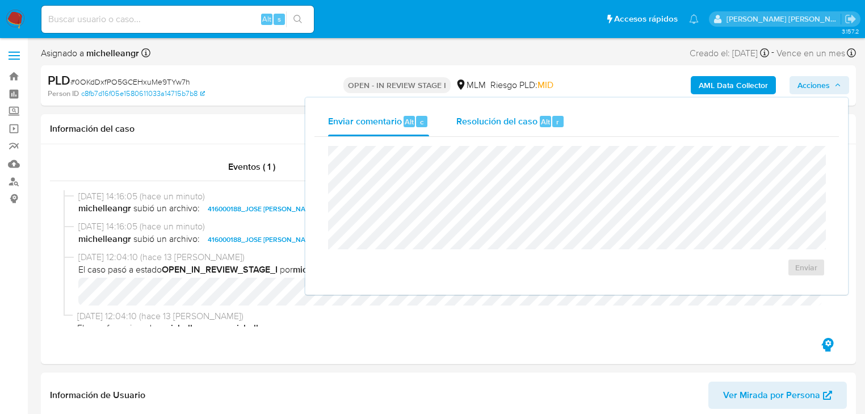
click at [478, 132] on div "Resolución del caso Alt r" at bounding box center [511, 122] width 108 height 30
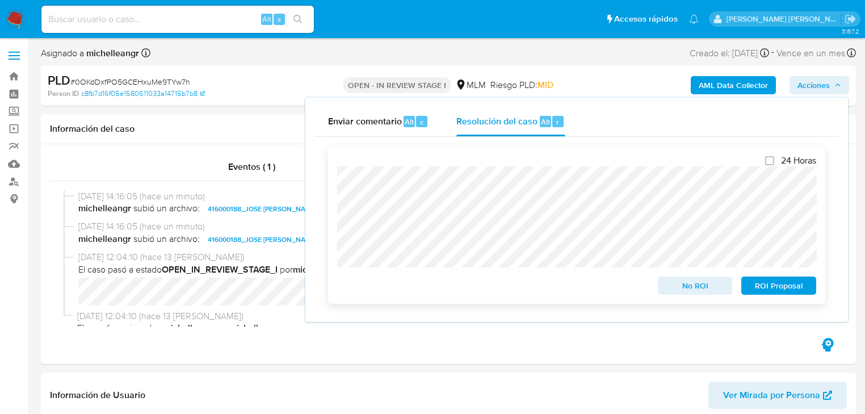
click at [681, 288] on span "No ROI" at bounding box center [695, 286] width 59 height 16
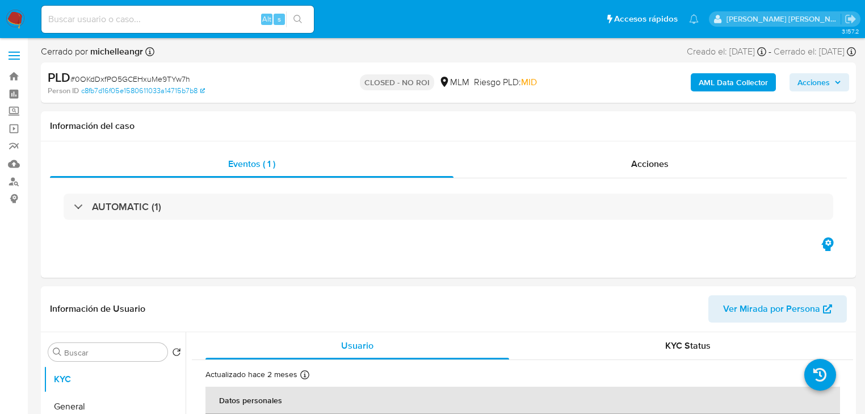
select select "10"
click at [660, 170] on div "Acciones" at bounding box center [651, 163] width 394 height 27
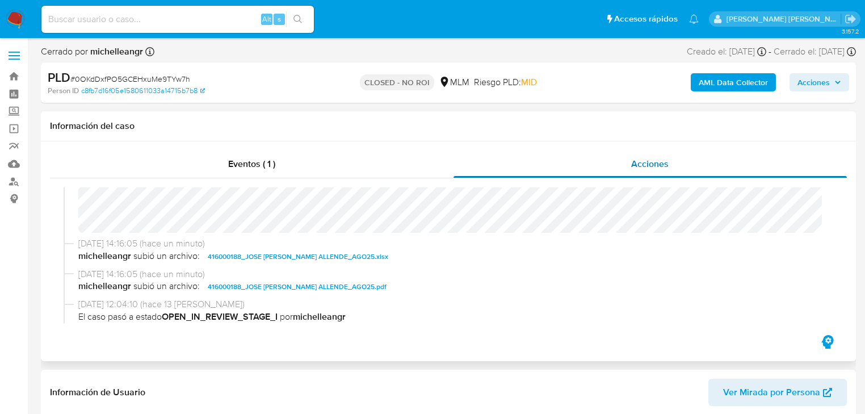
scroll to position [182, 0]
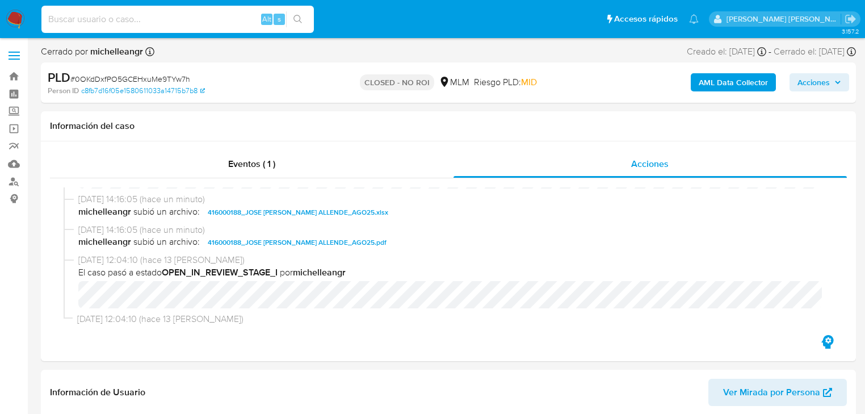
click at [141, 17] on input at bounding box center [177, 19] width 273 height 15
paste input "YxJxLAAVbwWmg4TIq6a9MYPx"
type input "YxJxLAAVbwWmg4TIq6a9MYPx"
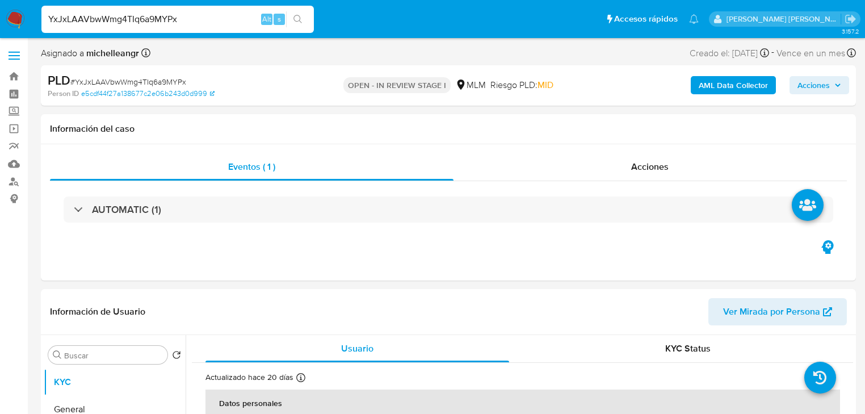
select select "10"
